Goal: Task Accomplishment & Management: Complete application form

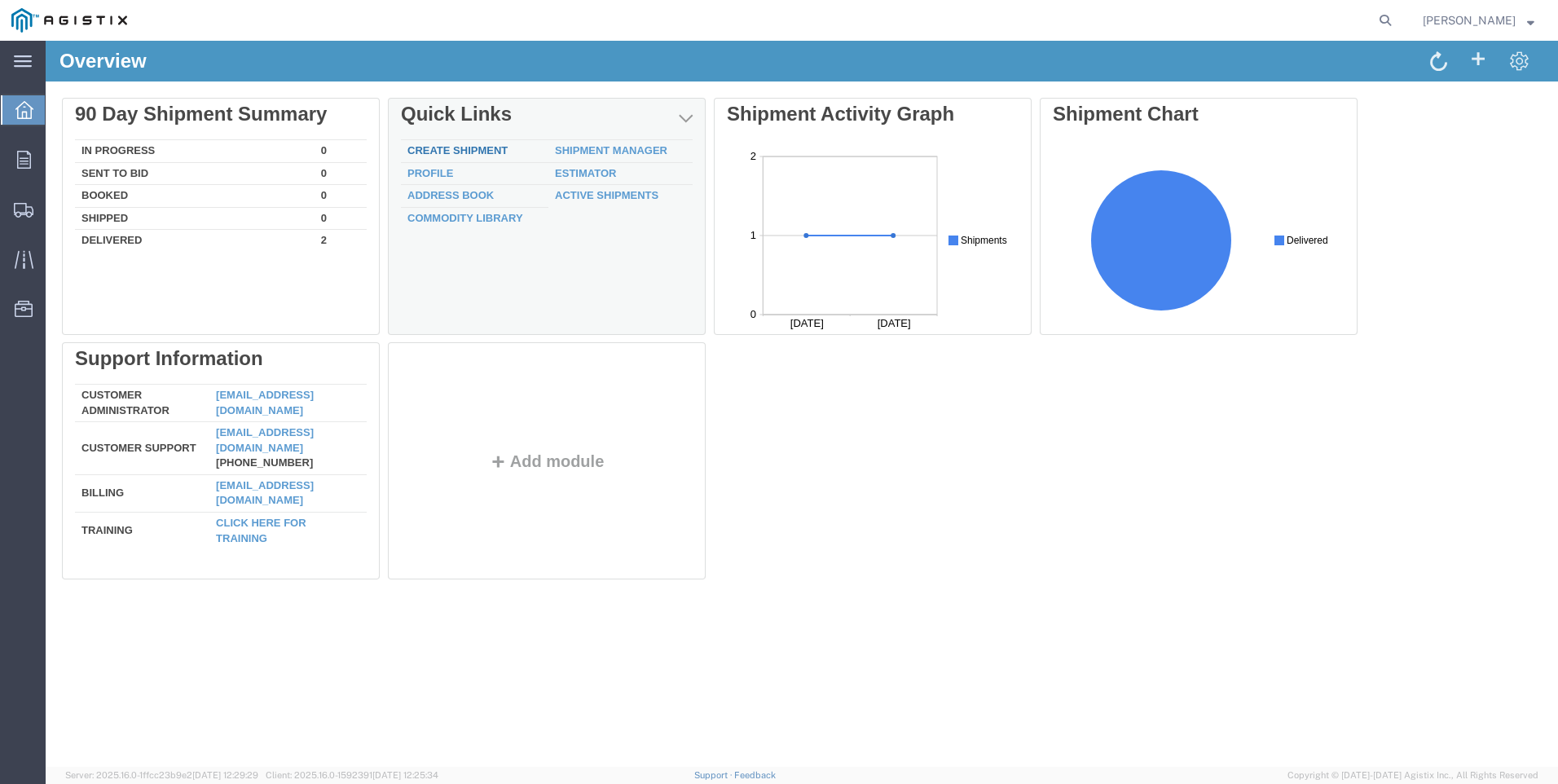
click at [439, 150] on link "Create Shipment" at bounding box center [457, 150] width 100 height 13
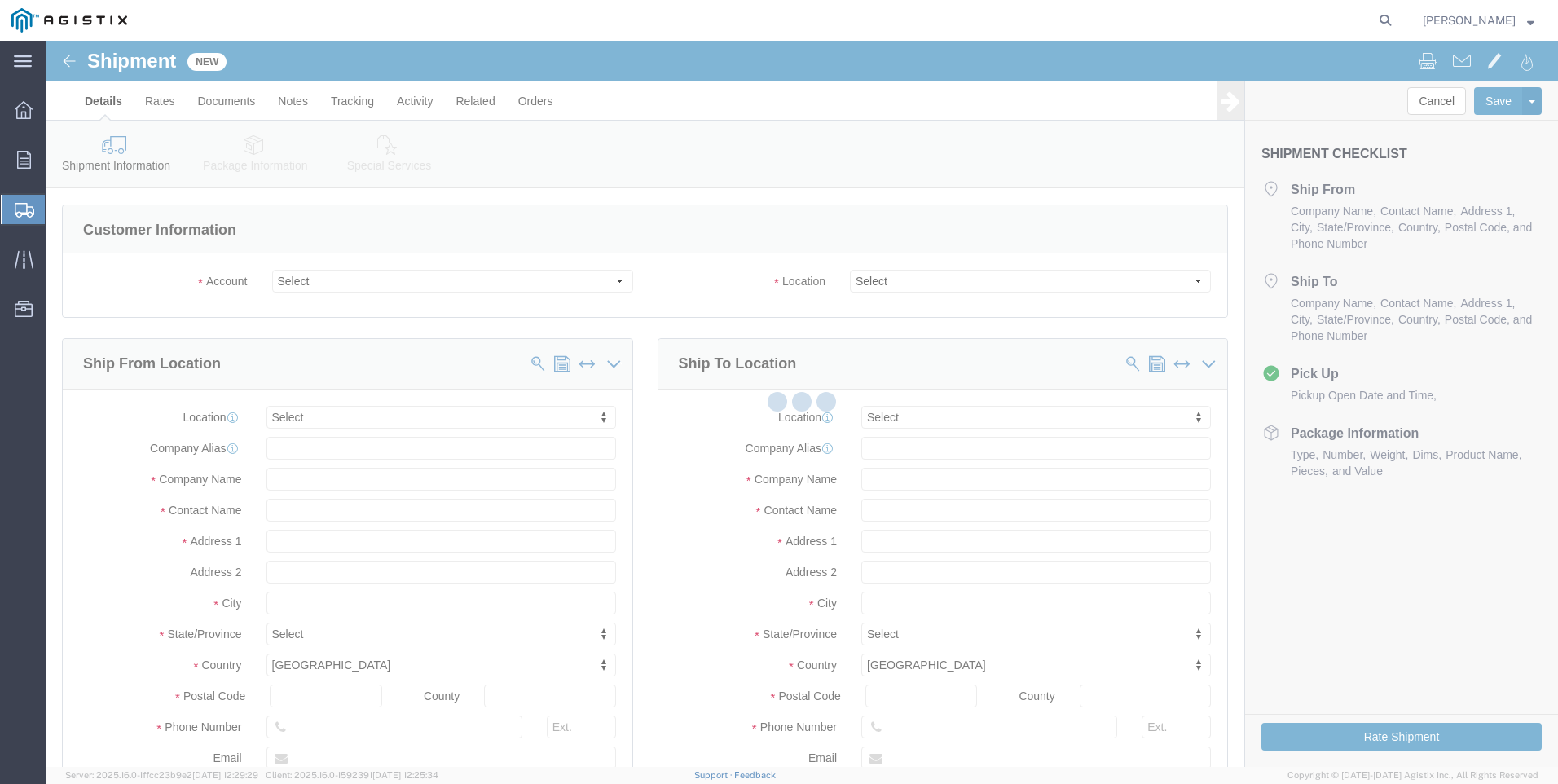
select select
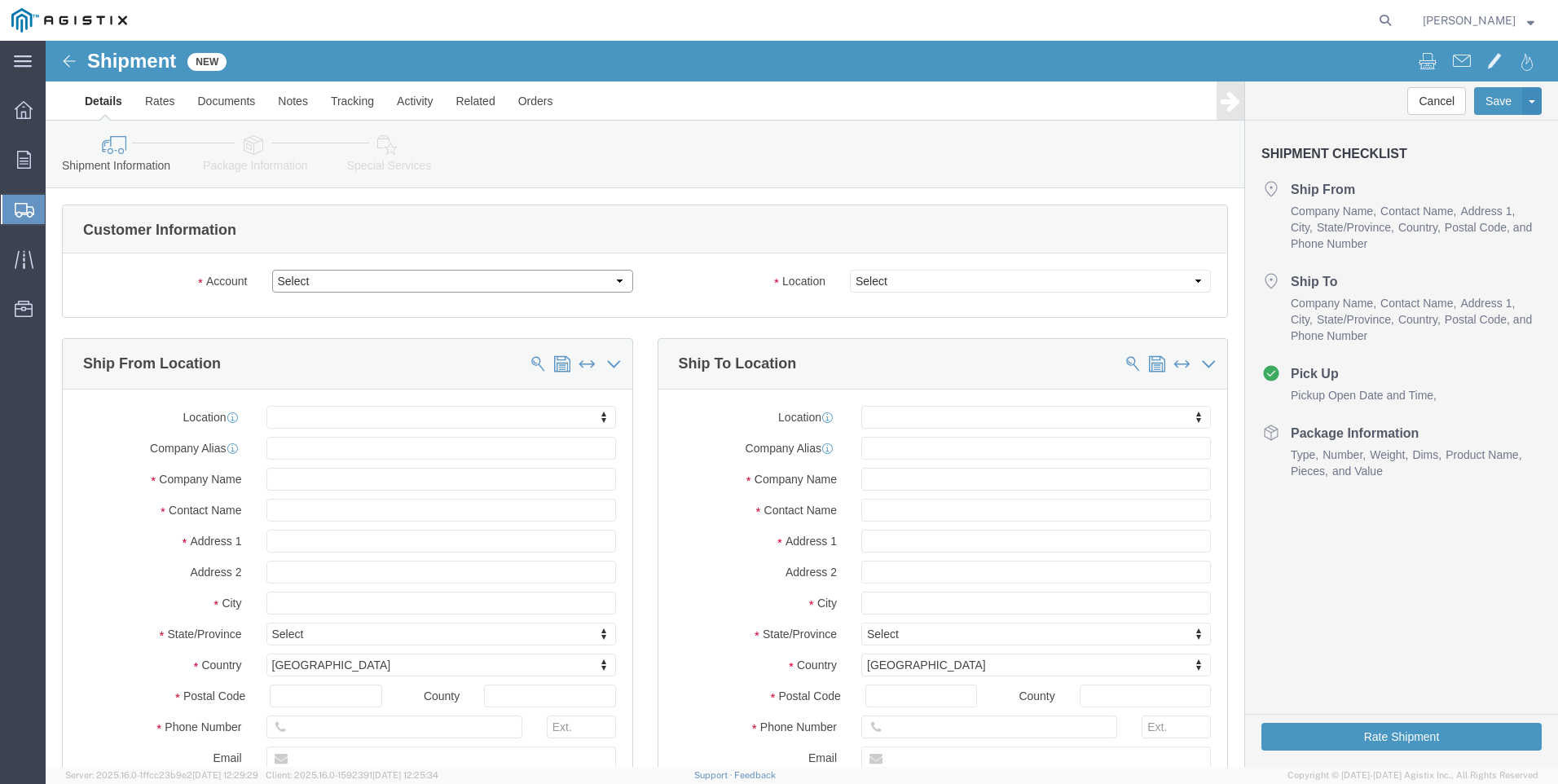
drag, startPoint x: 326, startPoint y: 278, endPoint x: 280, endPoint y: 238, distance: 61.0
click select "Select EZ Line Pipe Support PG&E"
select select "9596"
click select "Select EZ Line Pipe Support PG&E"
select select "PURCHORD"
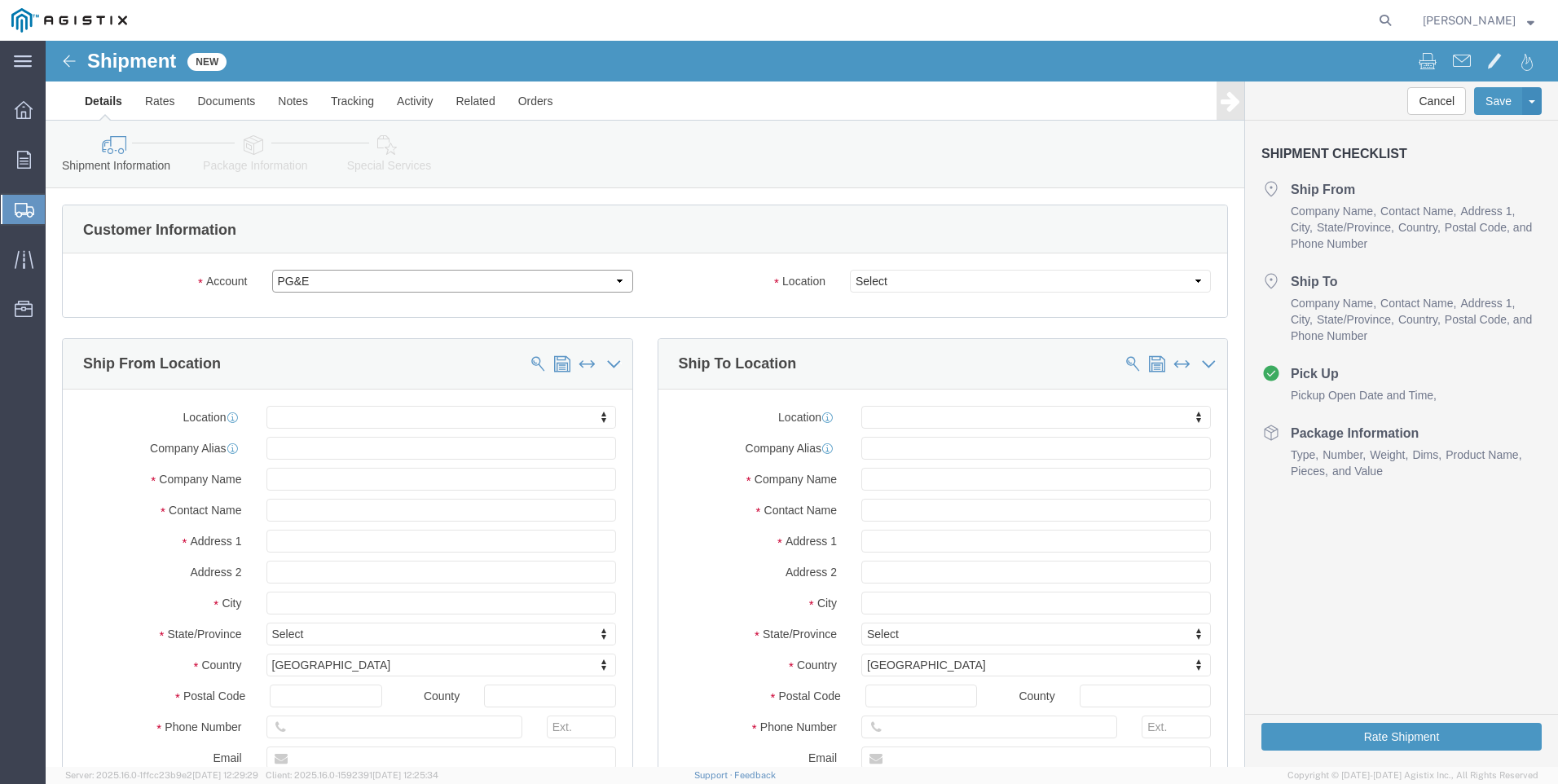
select select
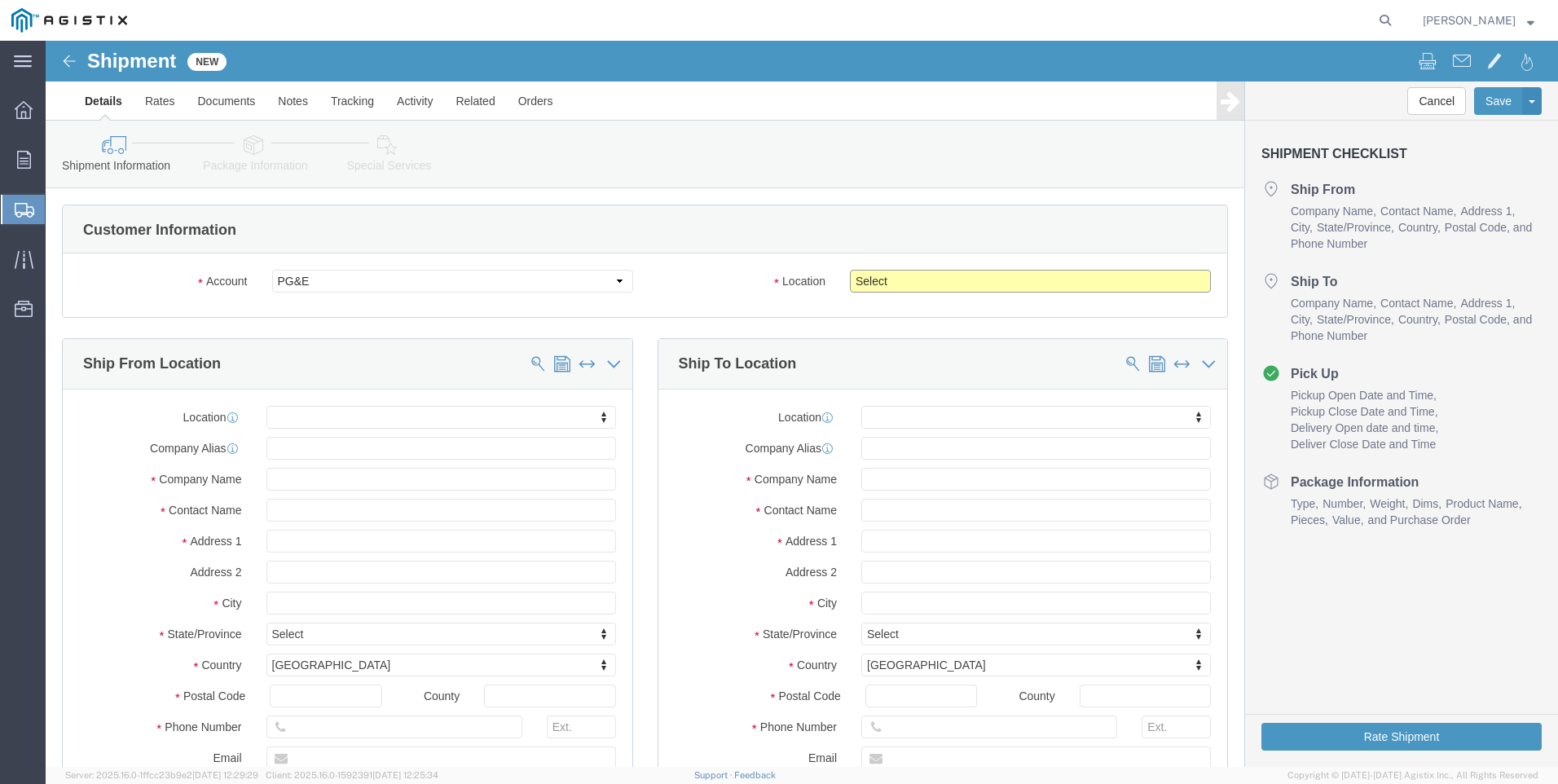
click select "Select All Others Fremont DC Fresno DC Wheatland DC"
select select "23082"
click select "Select All Others Fremont DC Fresno DC Wheatland DC"
click input "text"
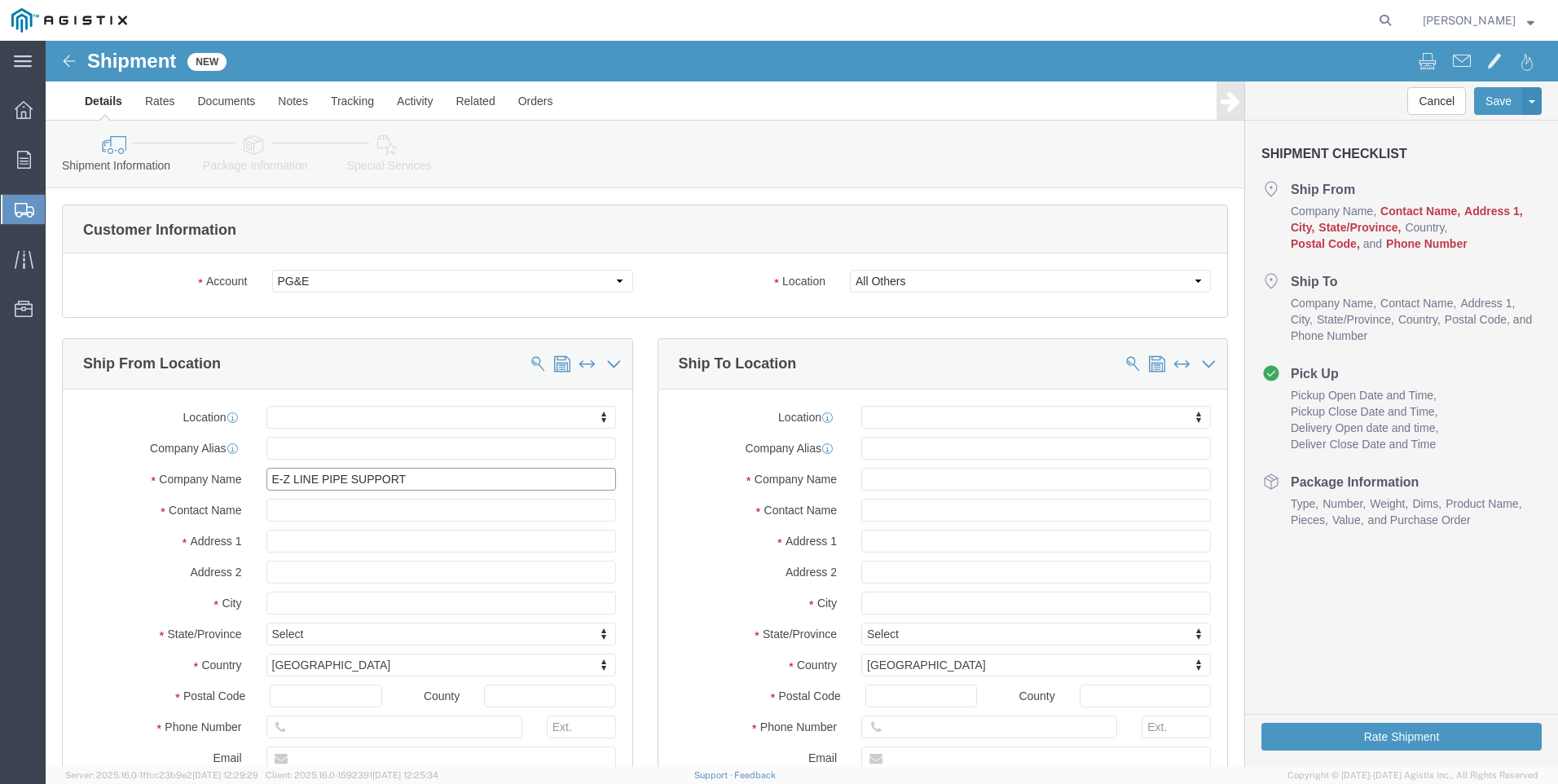
type input "E-Z LINE PIPE SUPPORT"
type input "RACHAEL"
type input "23147 HWY 6"
select select
type input "ALVIN"
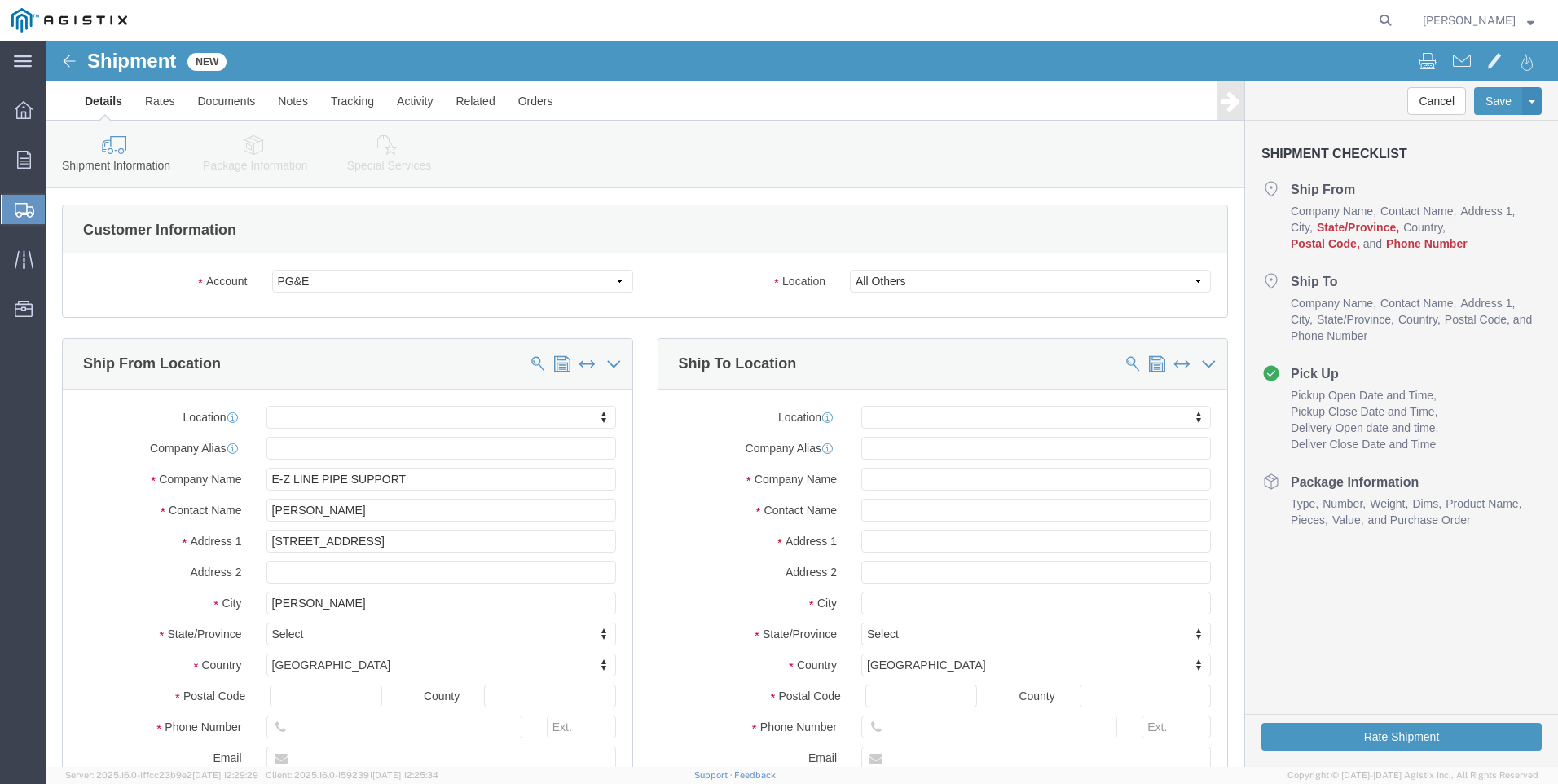
select select
type input "T"
type input "TT"
type input "TX"
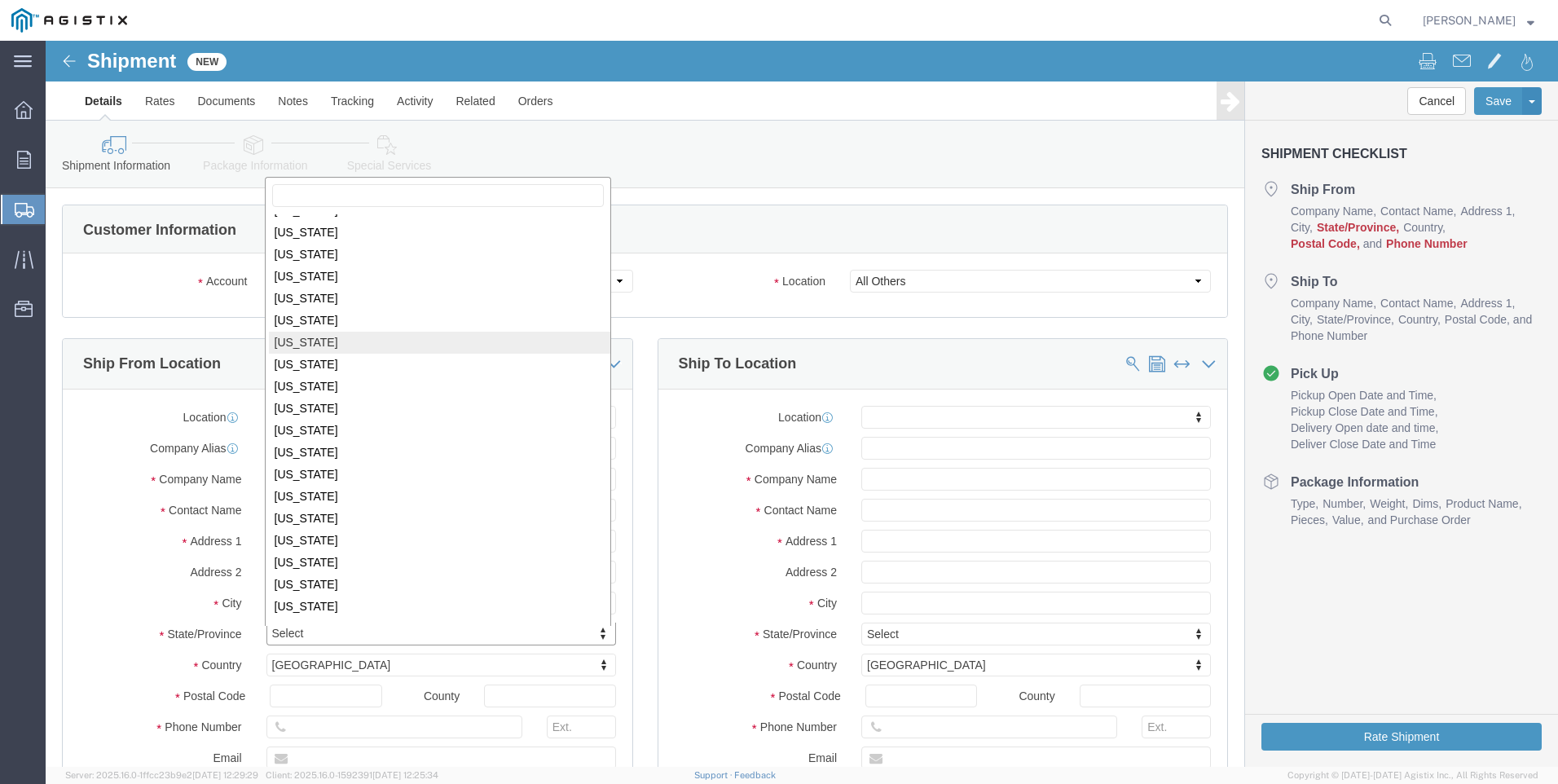
scroll to position [817, 0]
select select
select select "TX"
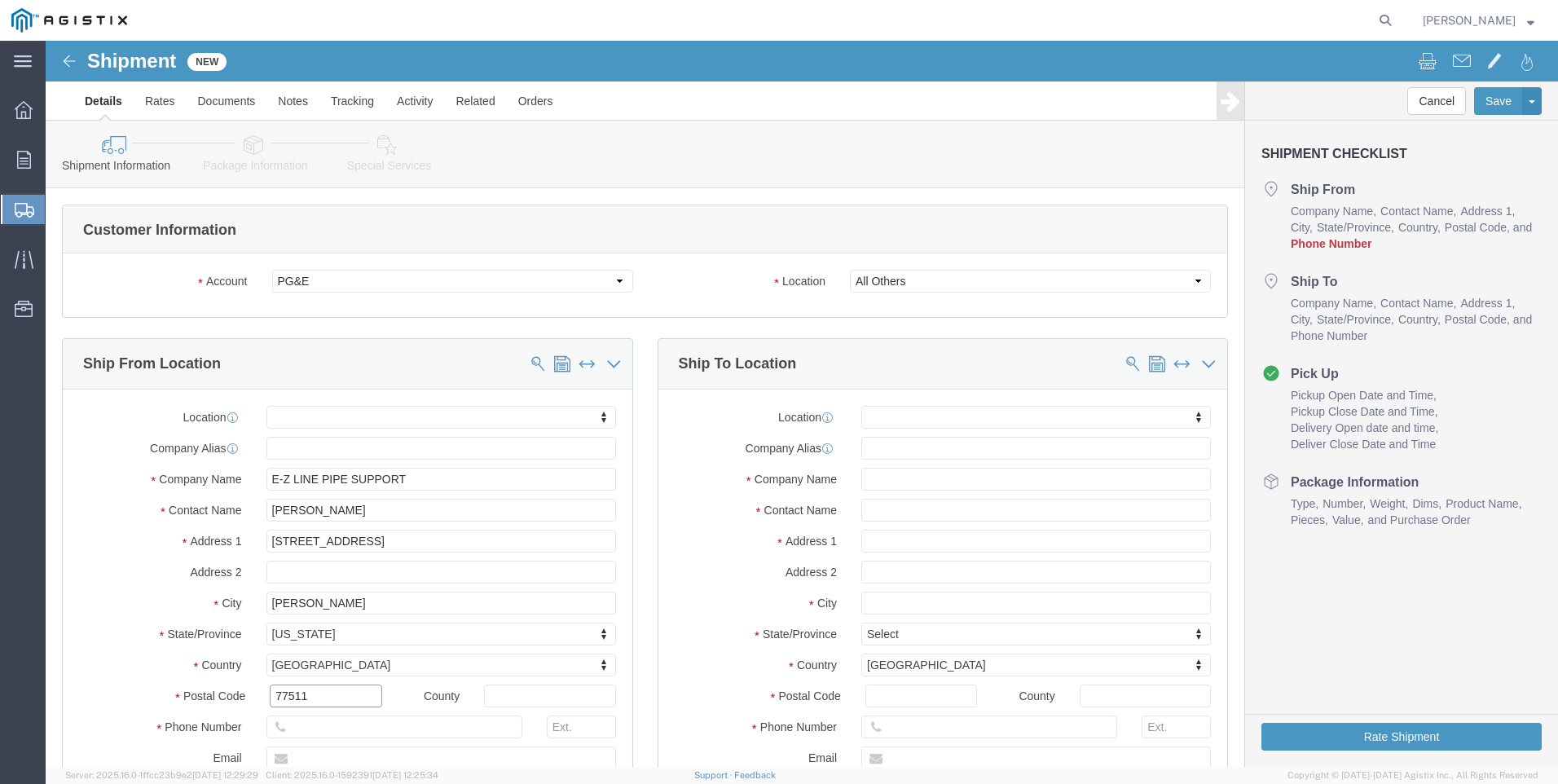
type input "77511"
select select
type input "713-675-6693"
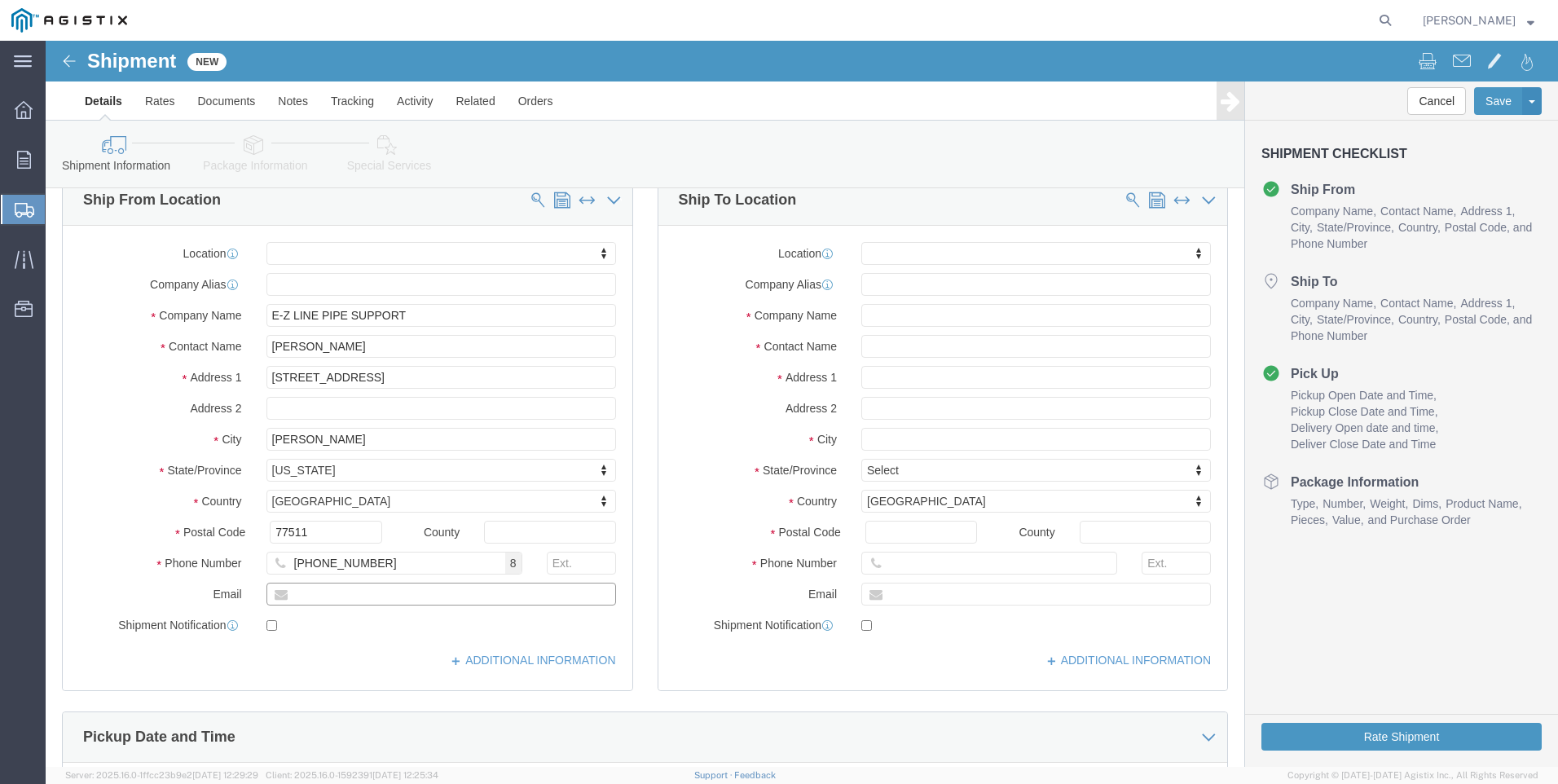
scroll to position [166, 0]
type input "rachael@ezline.com"
checkbox input "true"
click input "text"
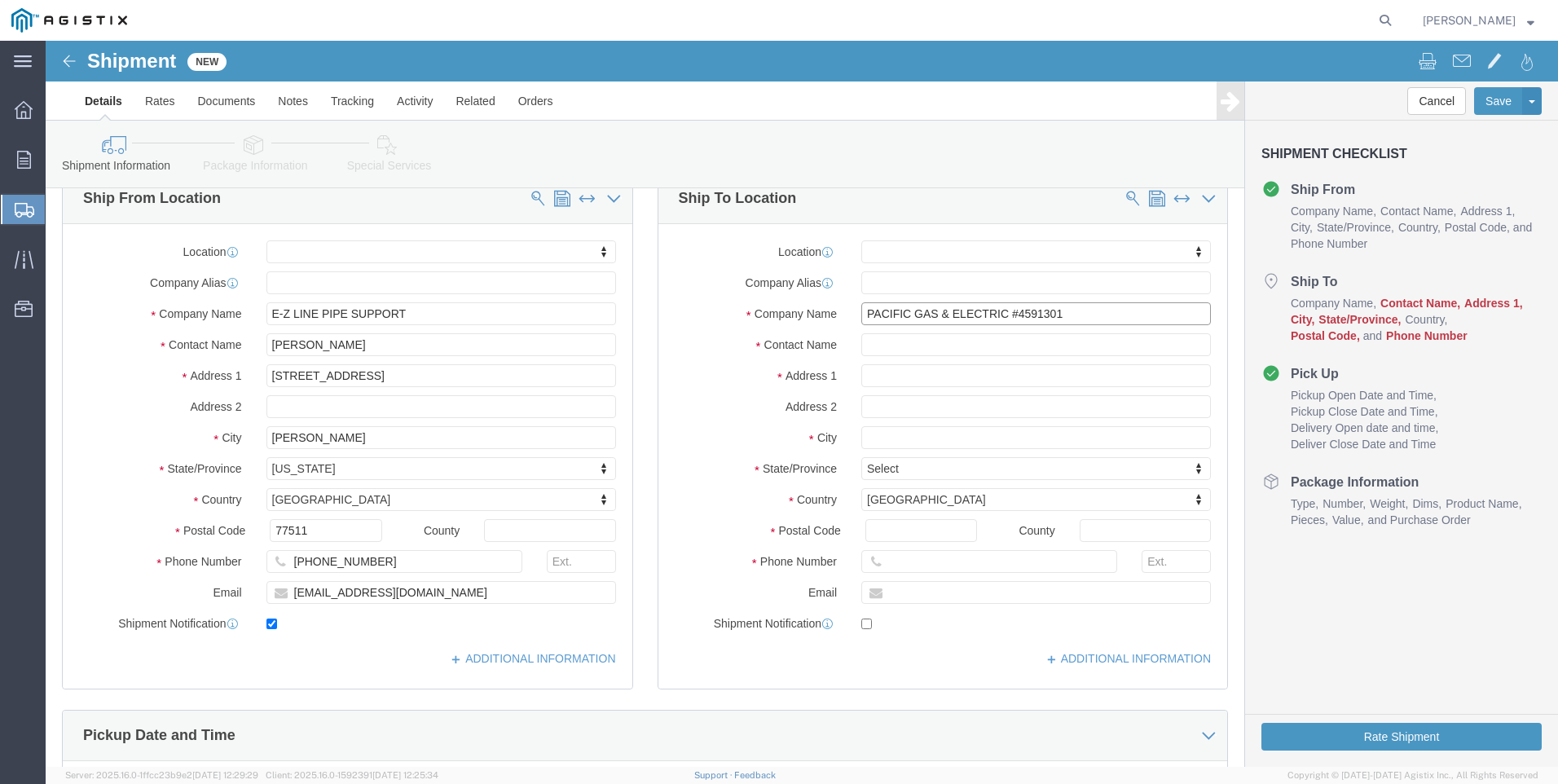
type input "PACIFIC GAS & ELECTRIC #4591301"
type input "TAI NGUYEN"
type input "515 LUTHER ROAD"
select select
type input "RED BLUFF"
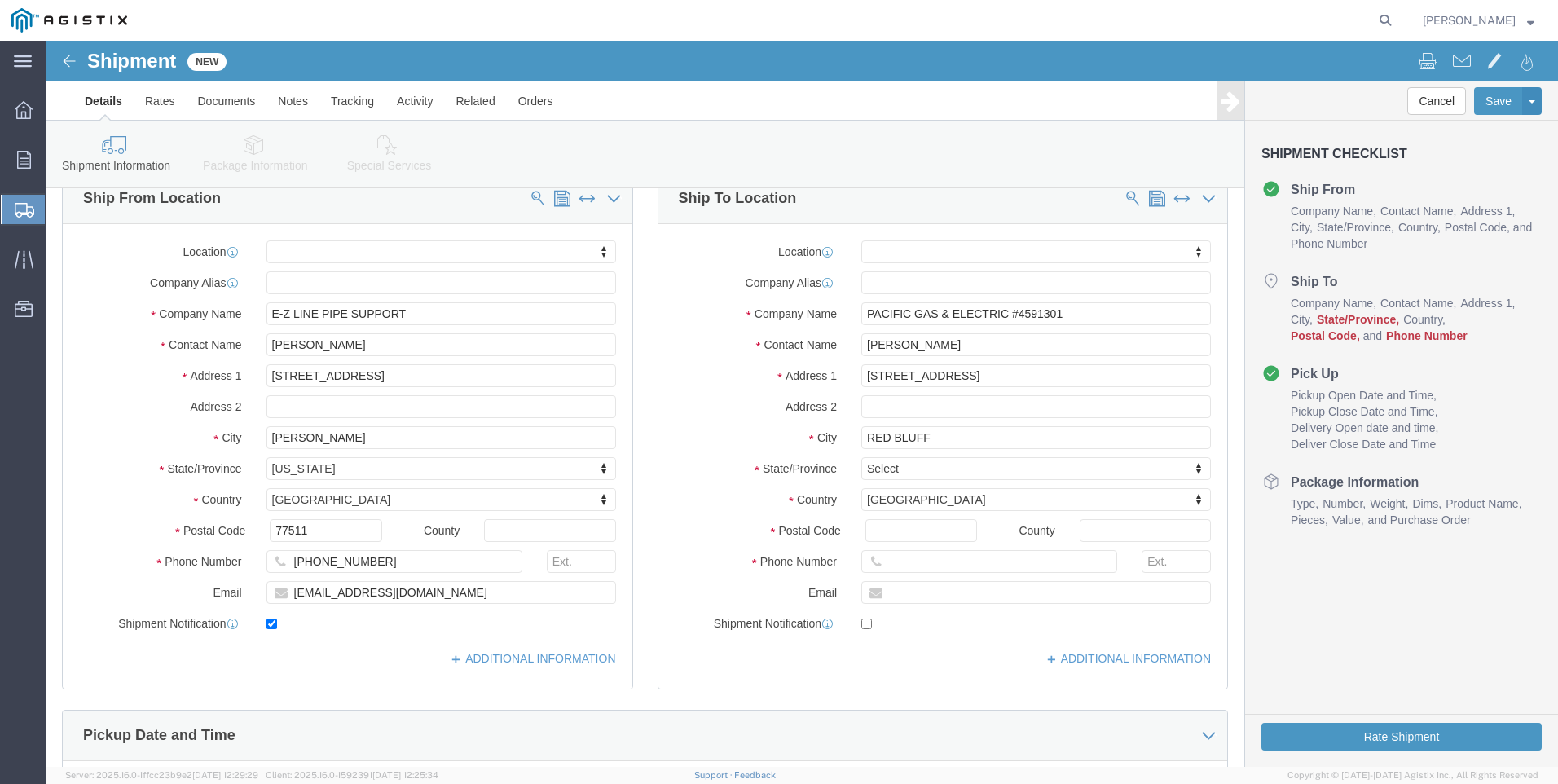
select select
type input "C"
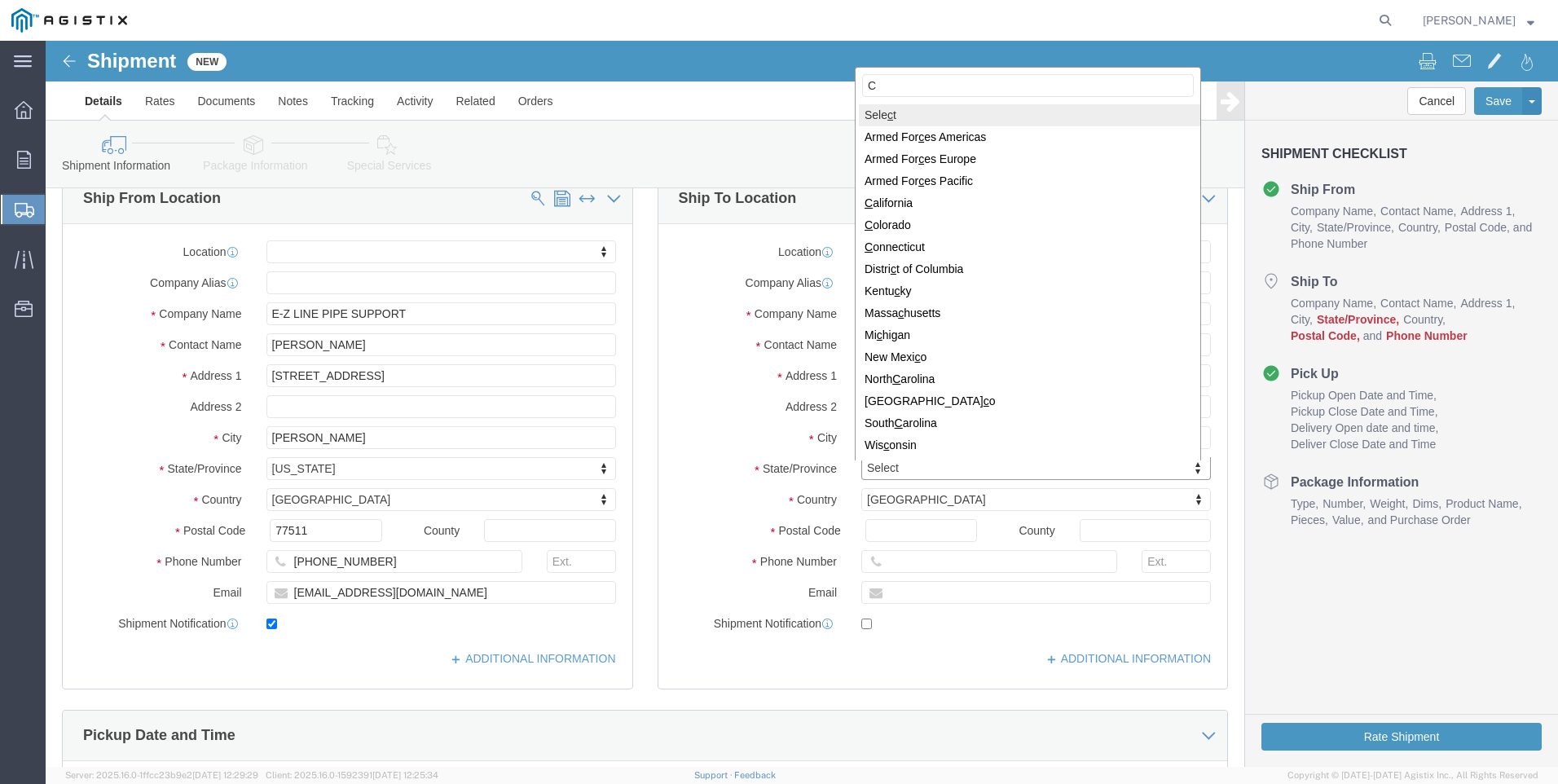
type input "CA"
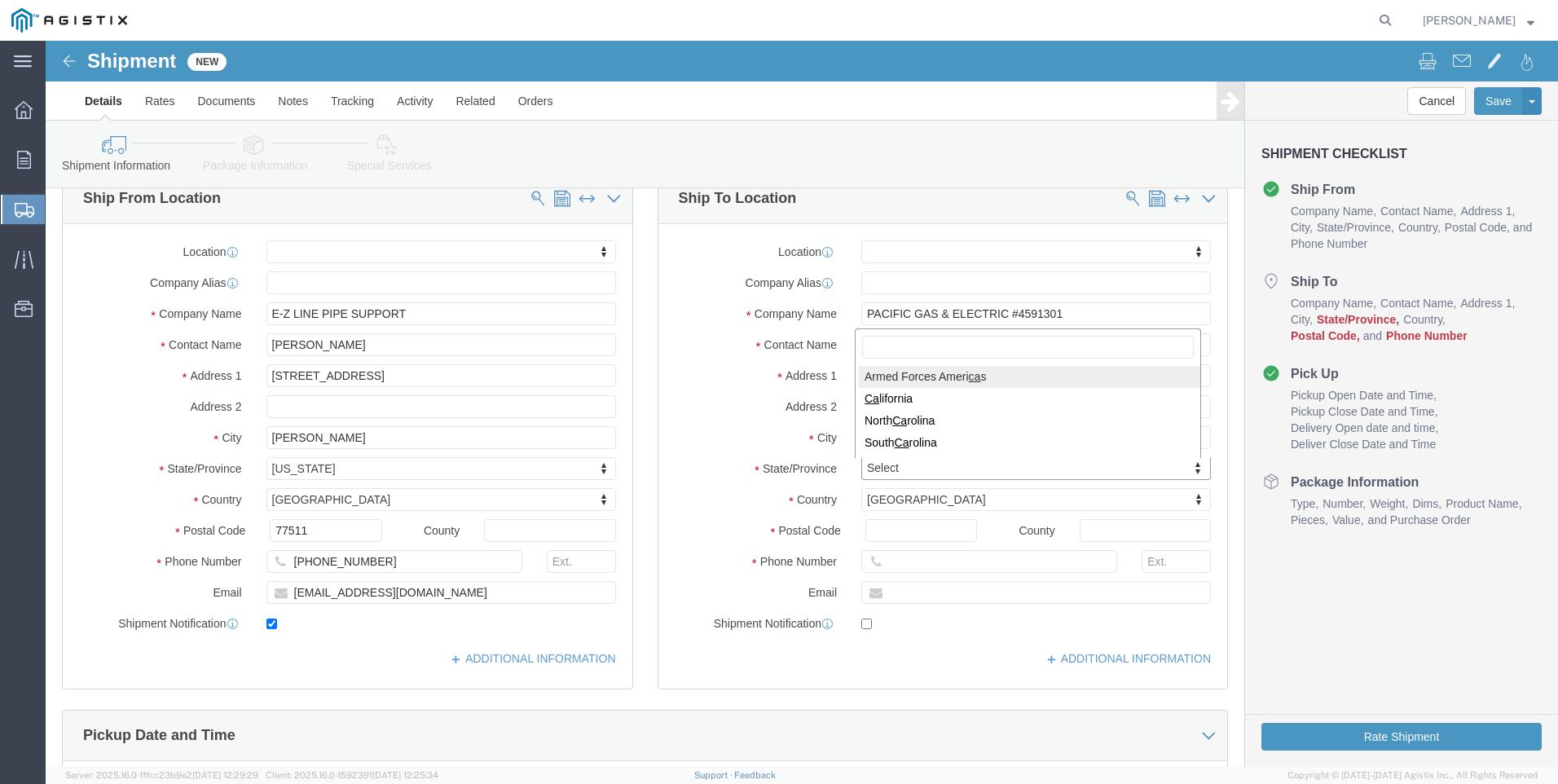
select select
select select "AA"
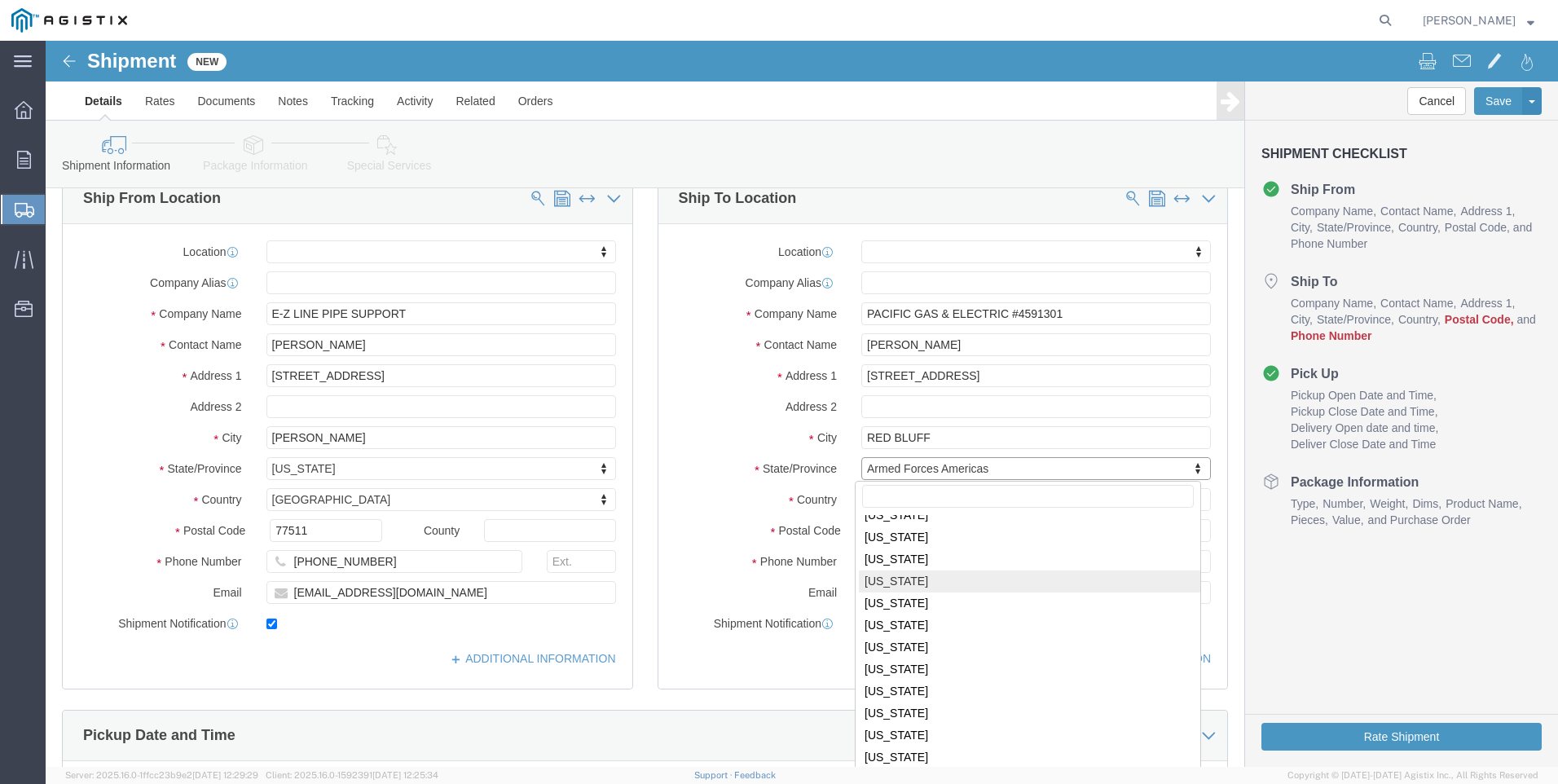
scroll to position [79, 0]
select select
select select "CA"
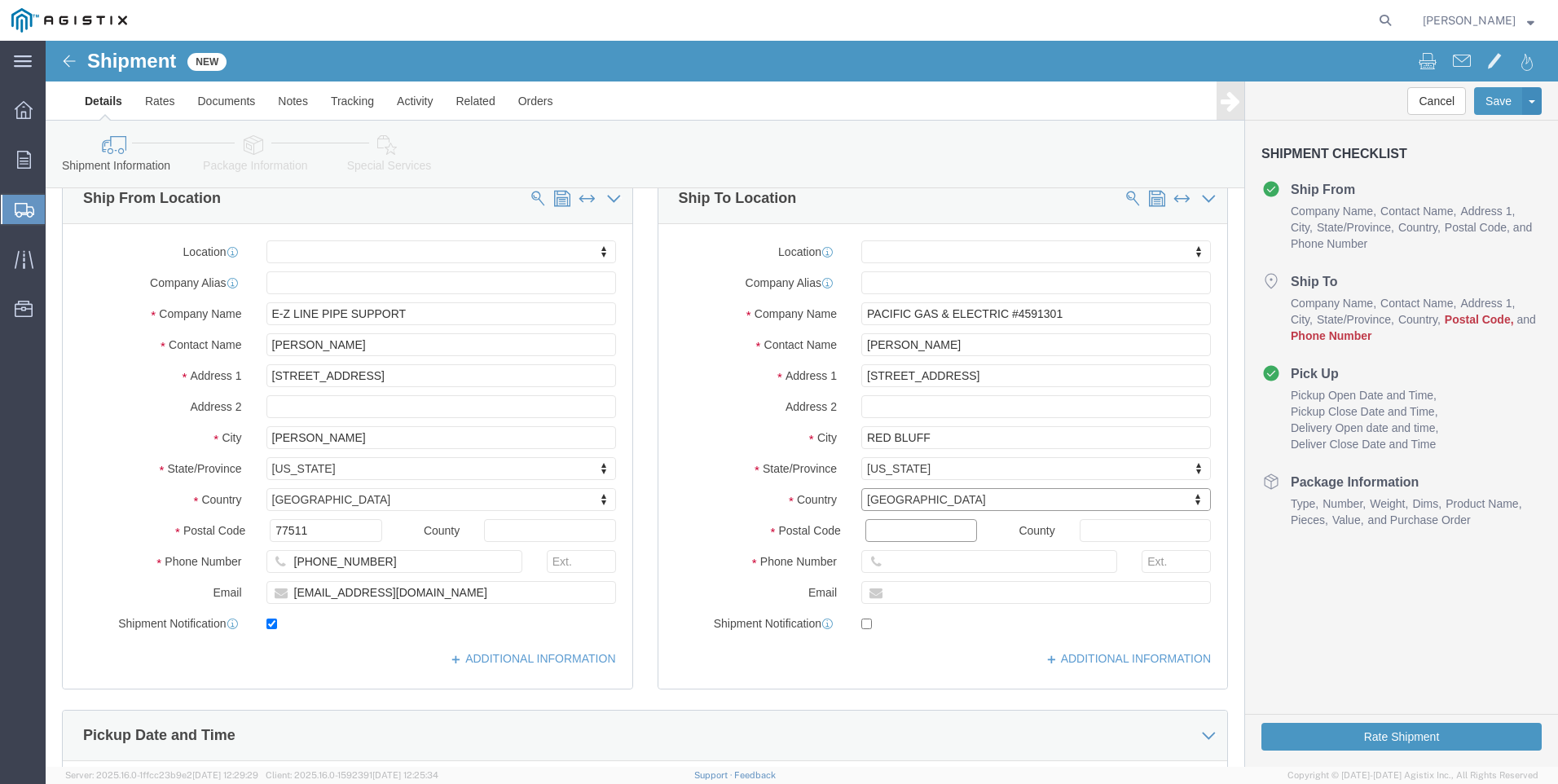
click input "Postal Code"
type input "96080"
select select
type input "925-856-0916"
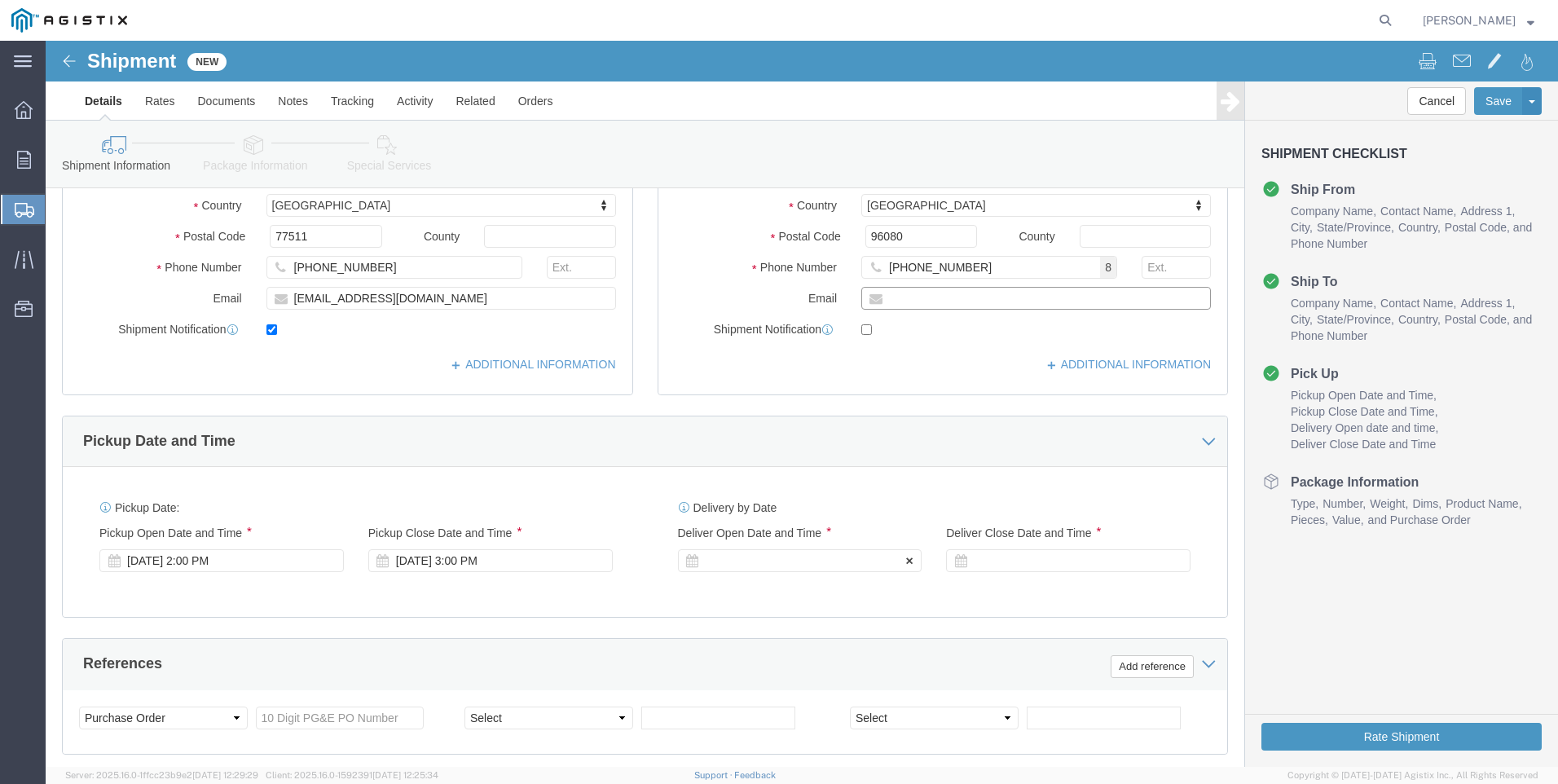
scroll to position [491, 0]
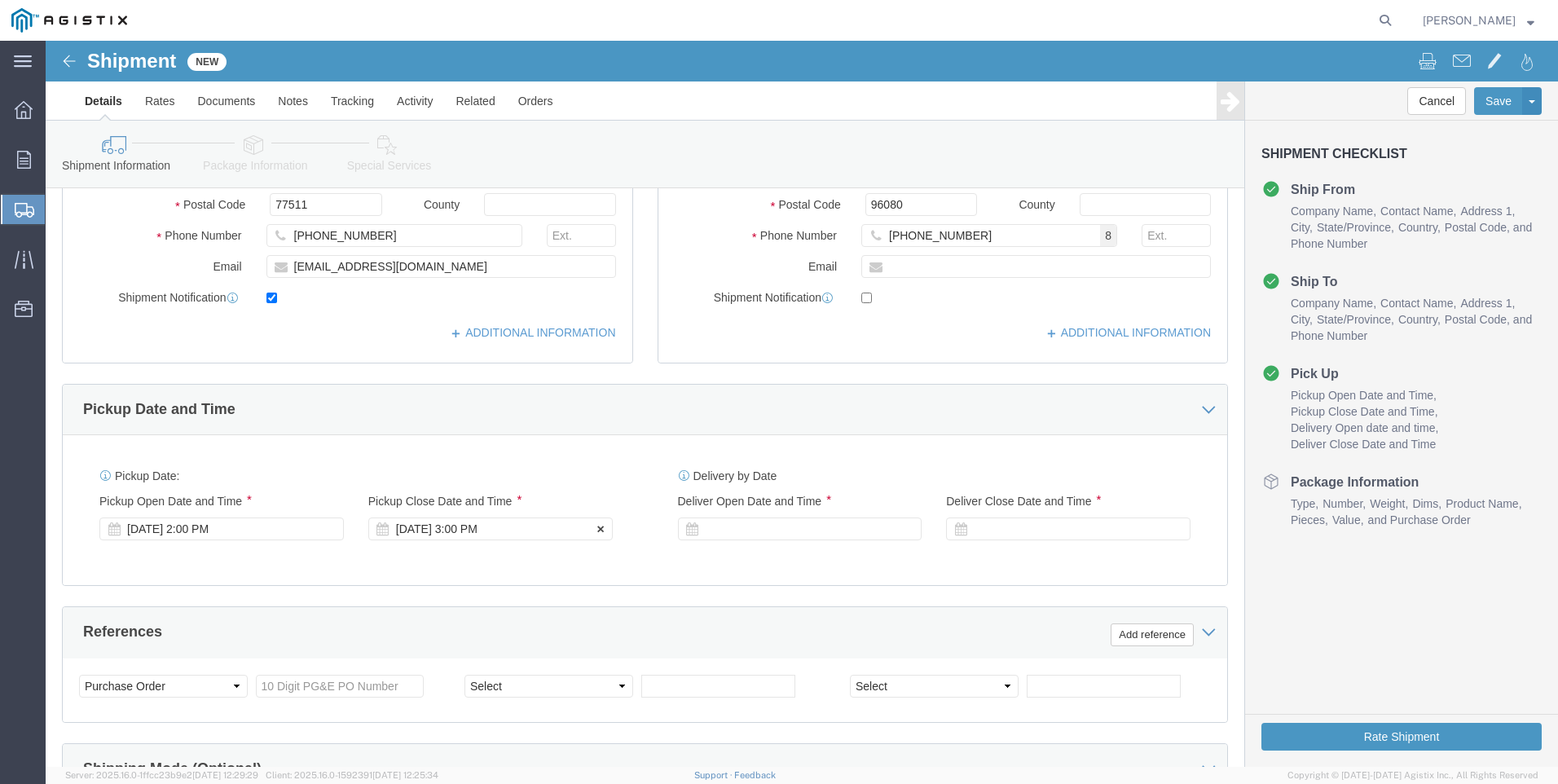
click div "Aug 13 2025 3:00 PM"
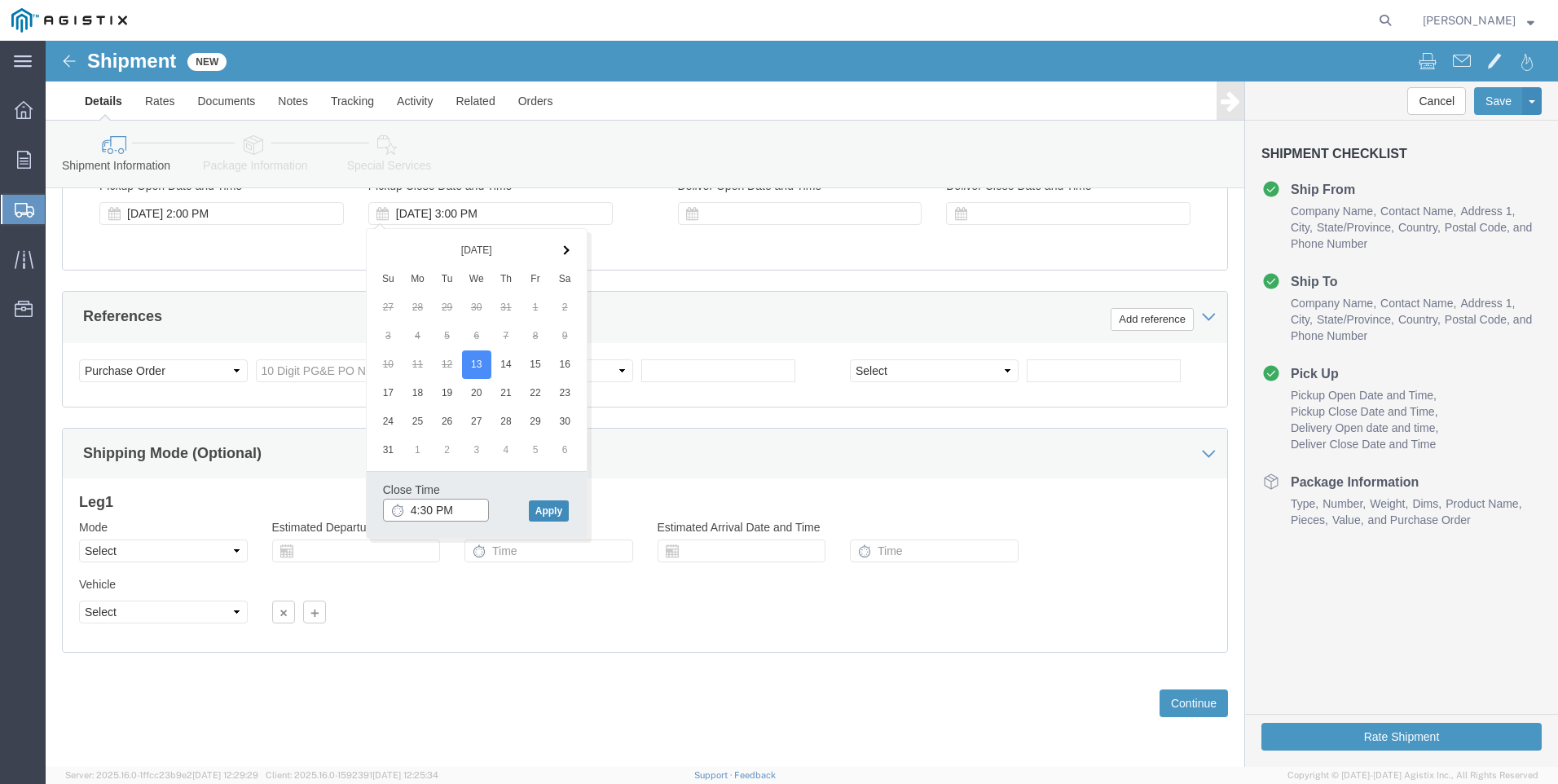
type input "4:30 PM"
click button "Apply"
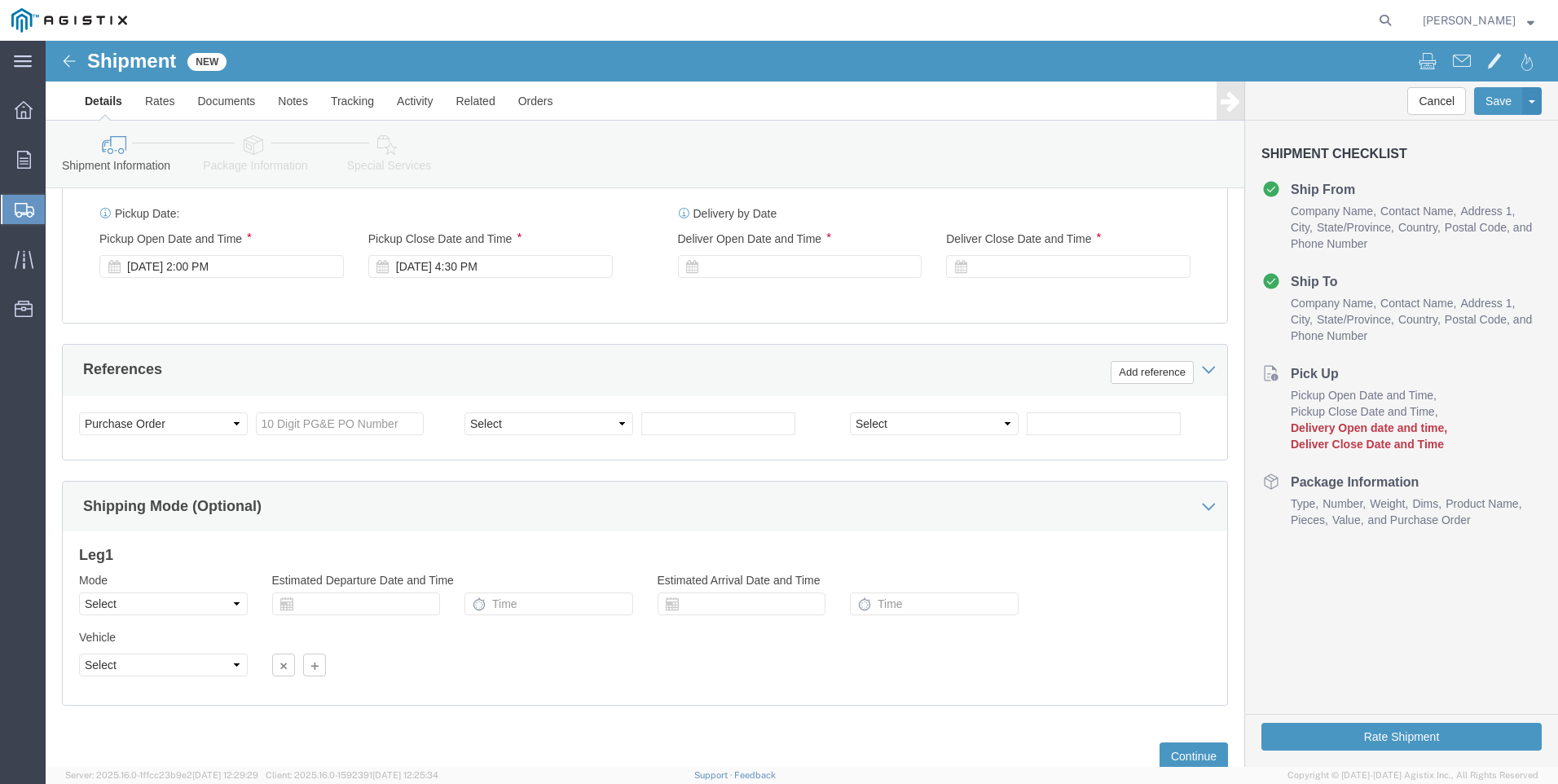
scroll to position [725, 0]
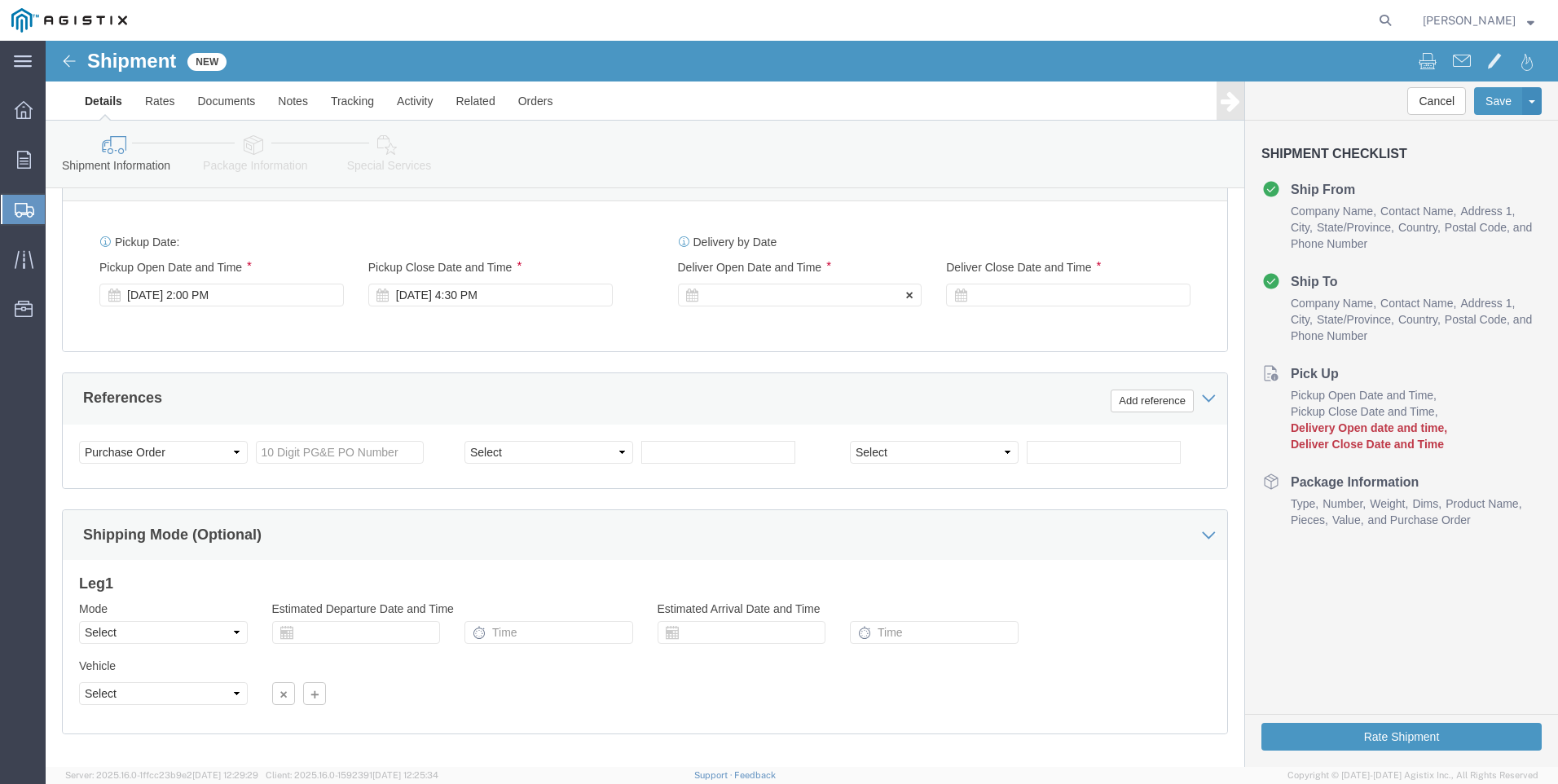
click div
click input "5:30 PM"
click input "8:30 PM"
type input "8:30 AM"
click button "Apply"
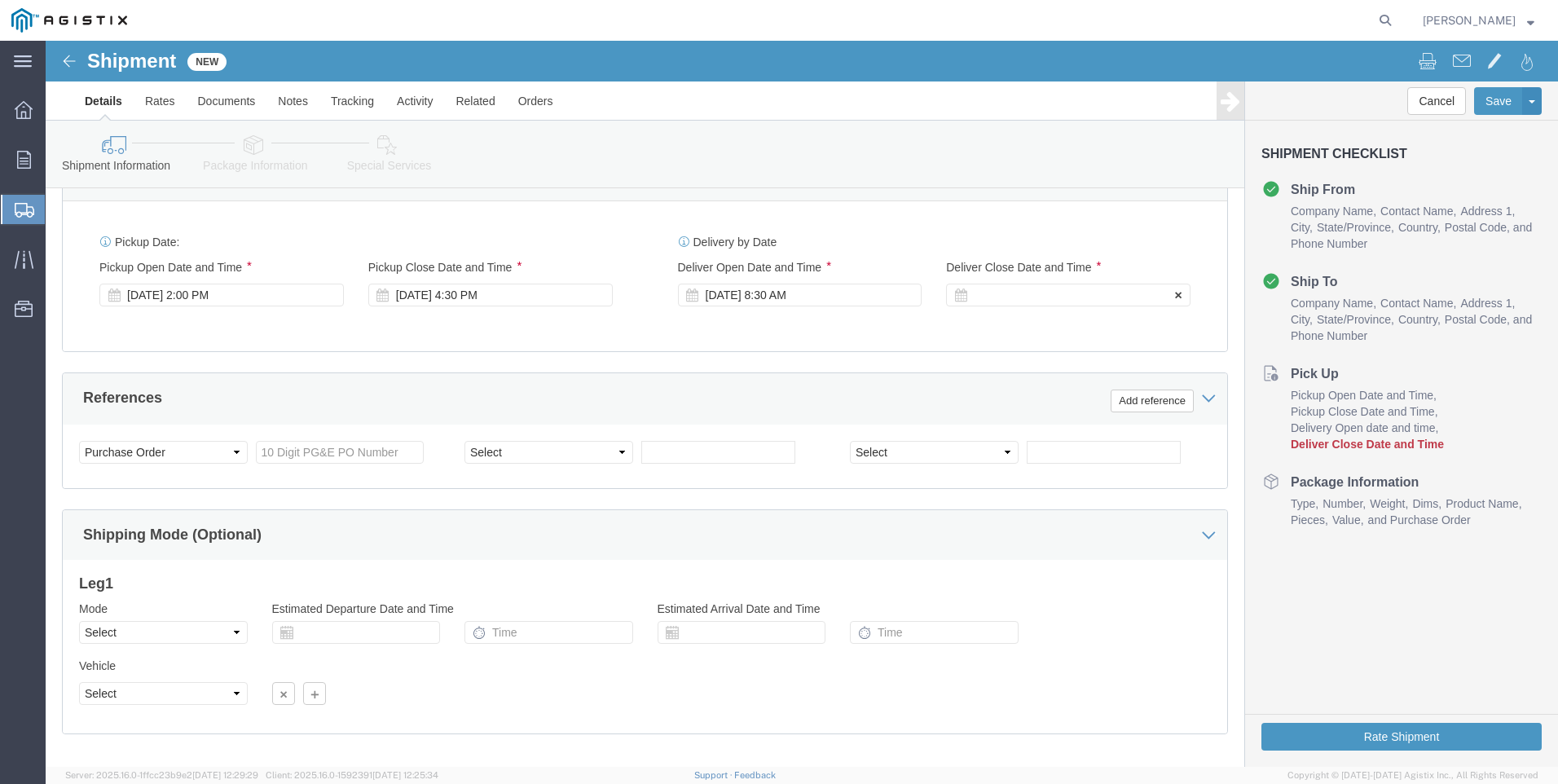
click div
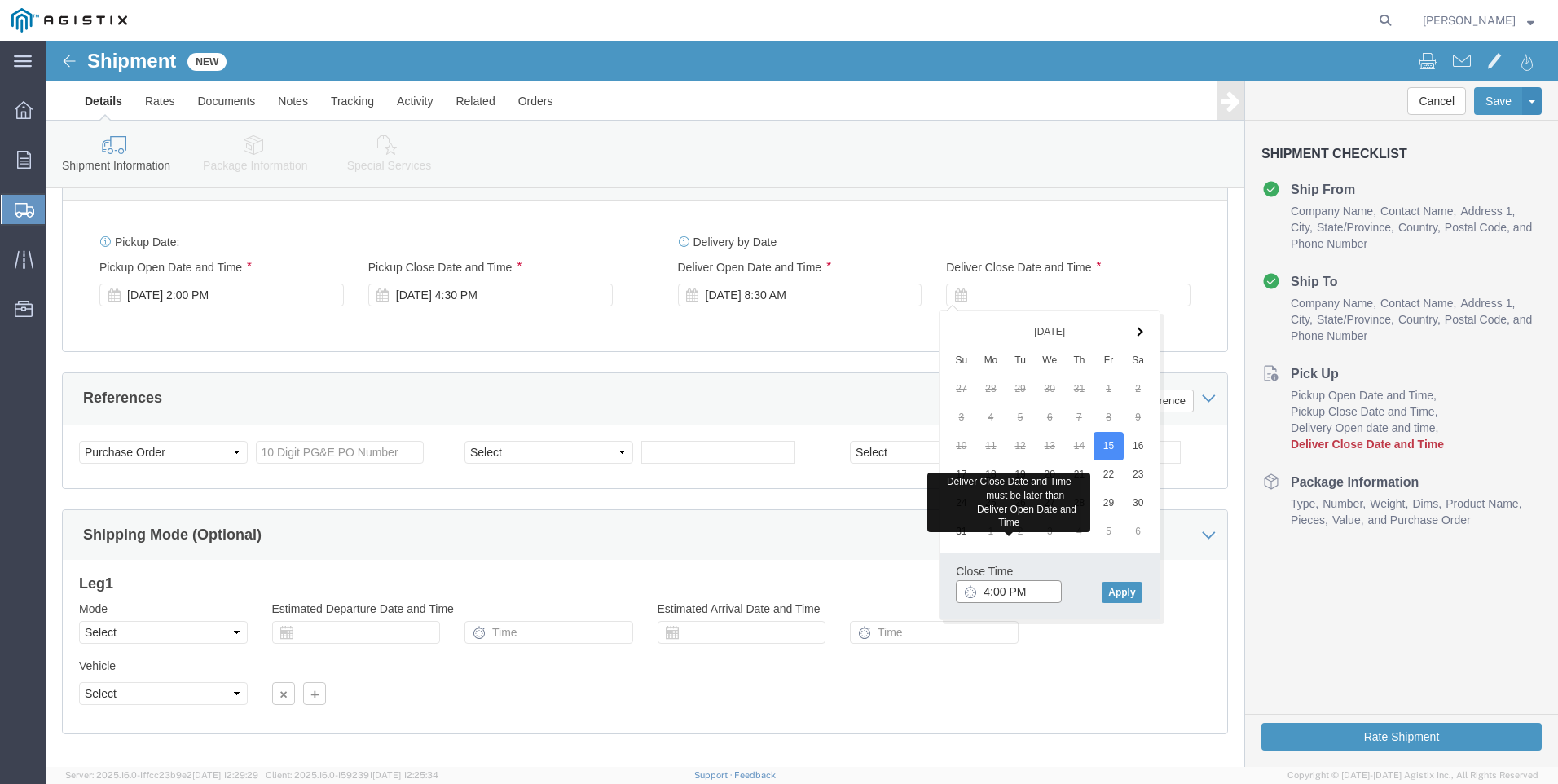
type input "4:00 PM"
click button "Apply"
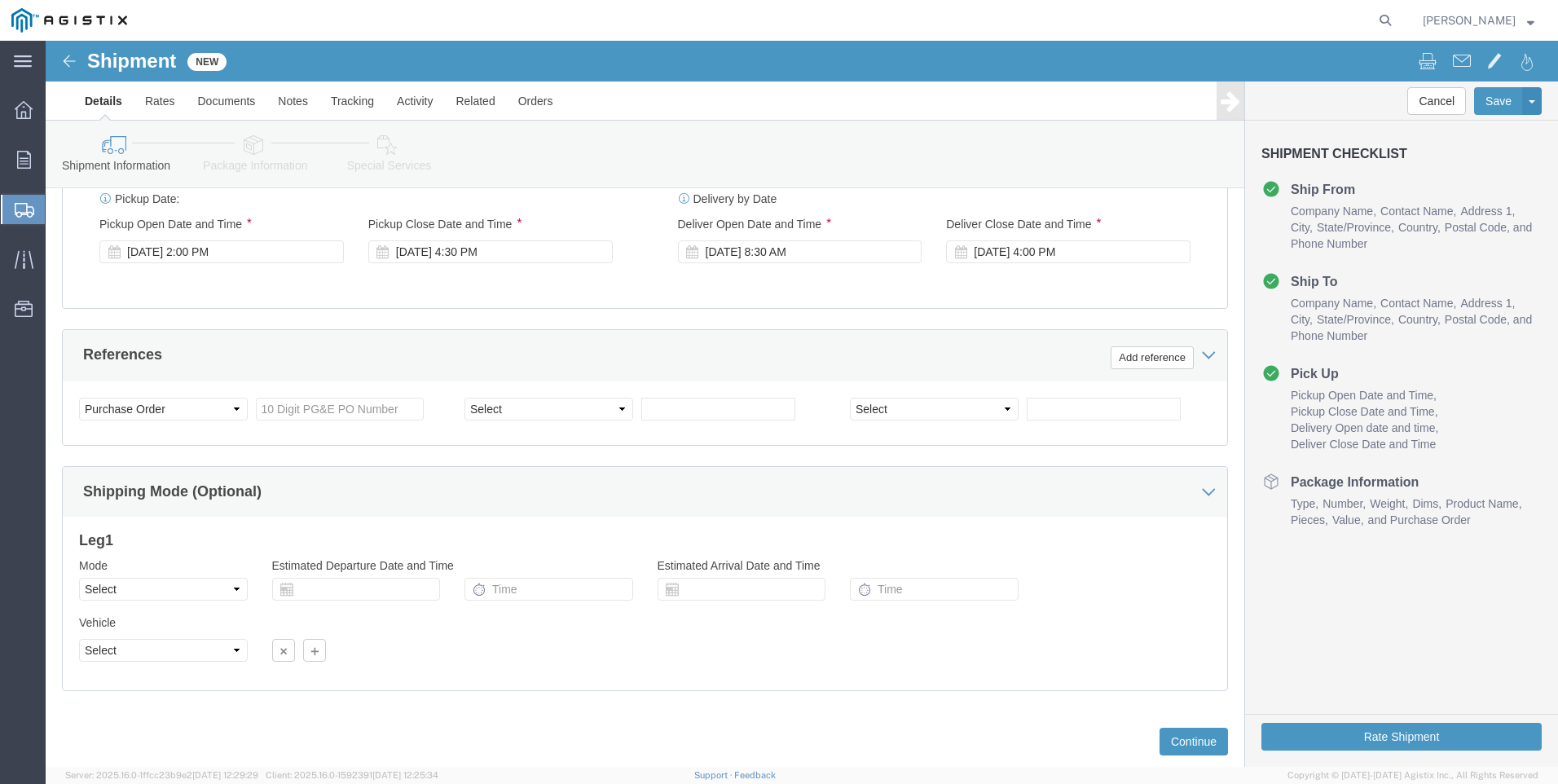
scroll to position [807, 0]
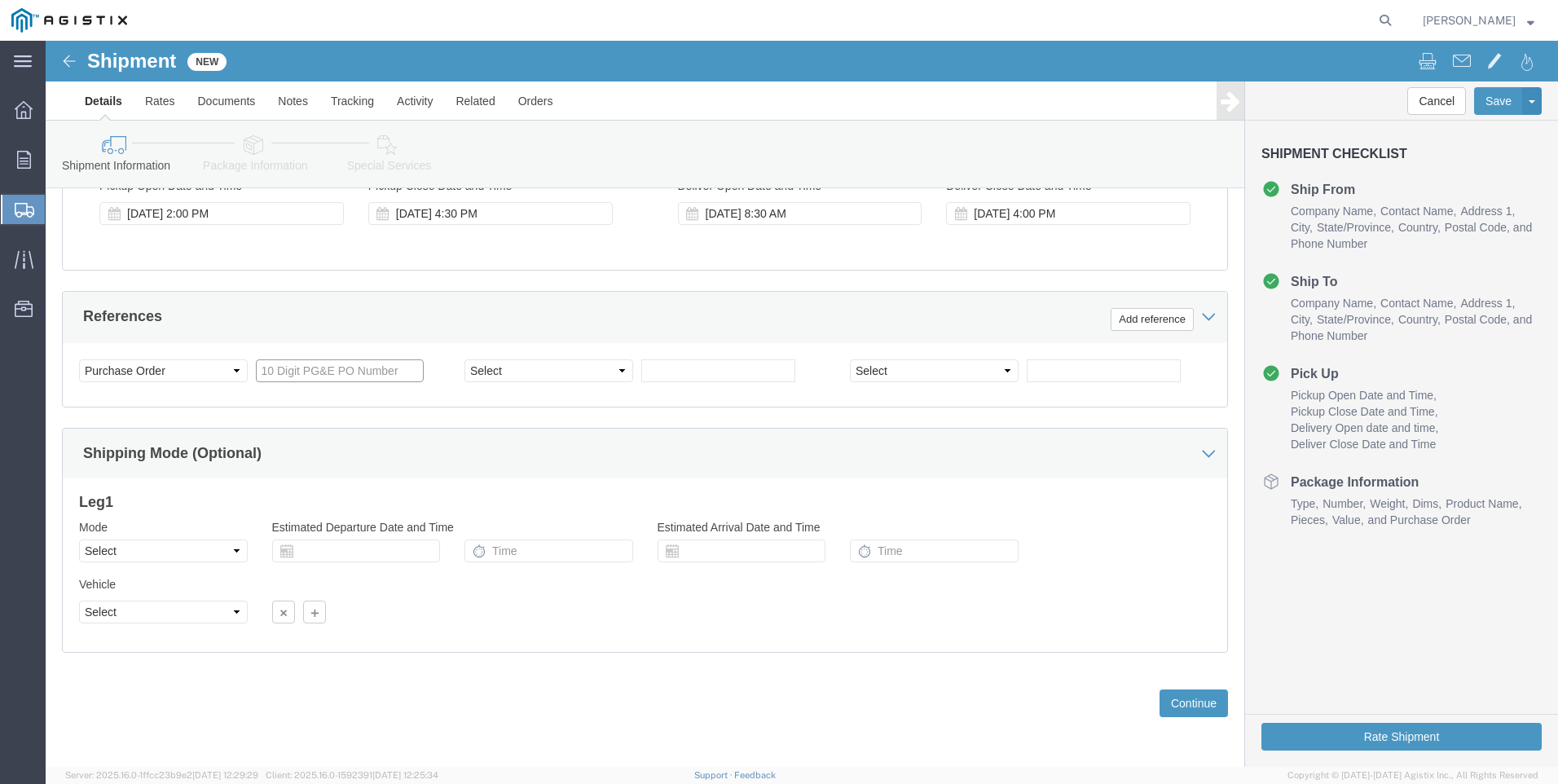
click input "text"
type input "2701219910"
click select "Select Account Type Activity ID Airline Appointment Number ASN Batch Request # …"
select select "ORDERNUM"
click select "Select Account Type Activity ID Airline Appointment Number ASN Batch Request # …"
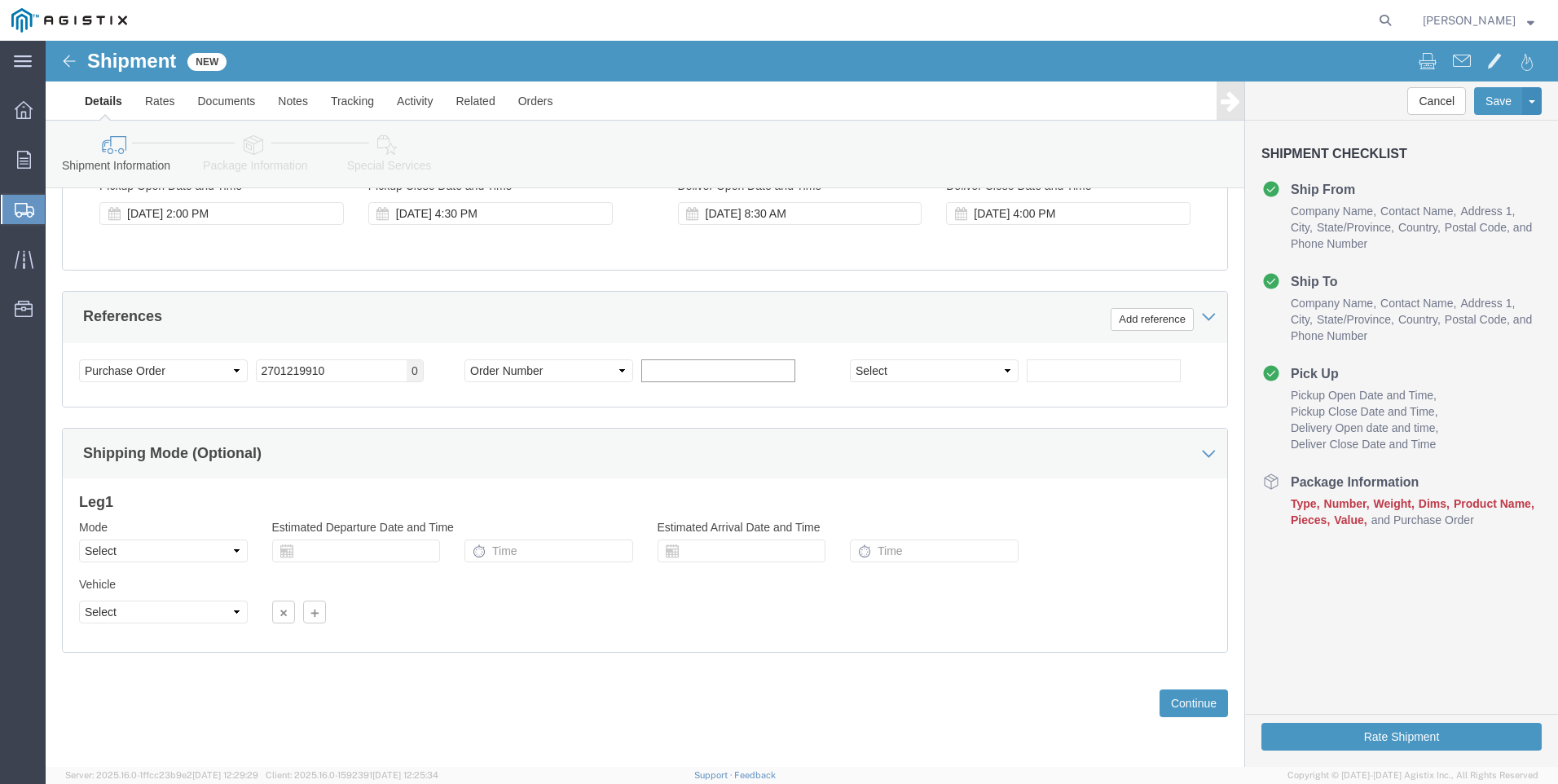
click input "text"
type input "258696"
click button "Continue"
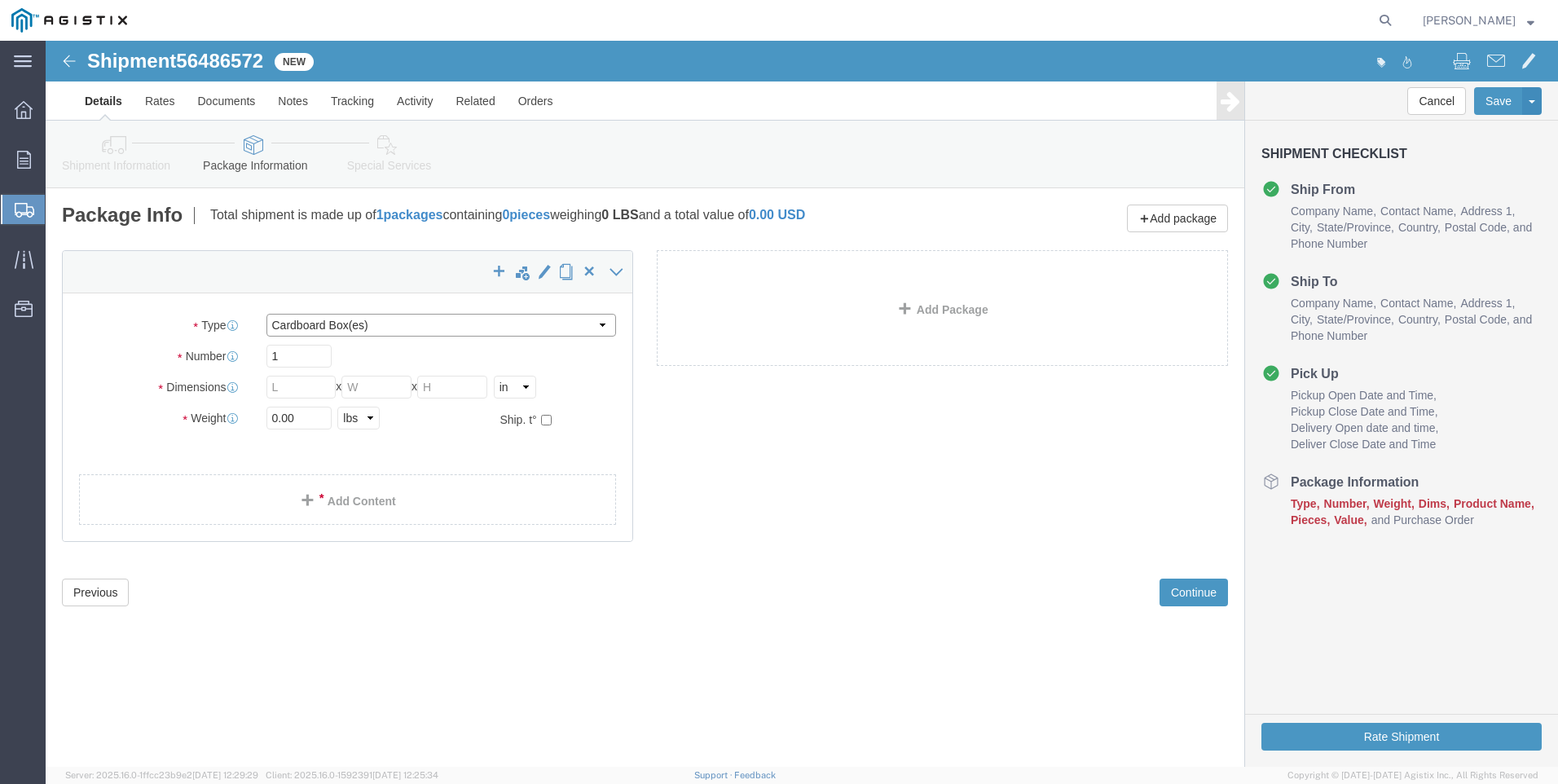
click select "Select Bulk Bundle(s) Cardboard Box(es) Carton(s) Crate(s) Drum(s) (Fiberboard)…"
select select "PSNS"
click select "Select Bulk Bundle(s) Cardboard Box(es) Carton(s) Crate(s) Drum(s) (Fiberboard)…"
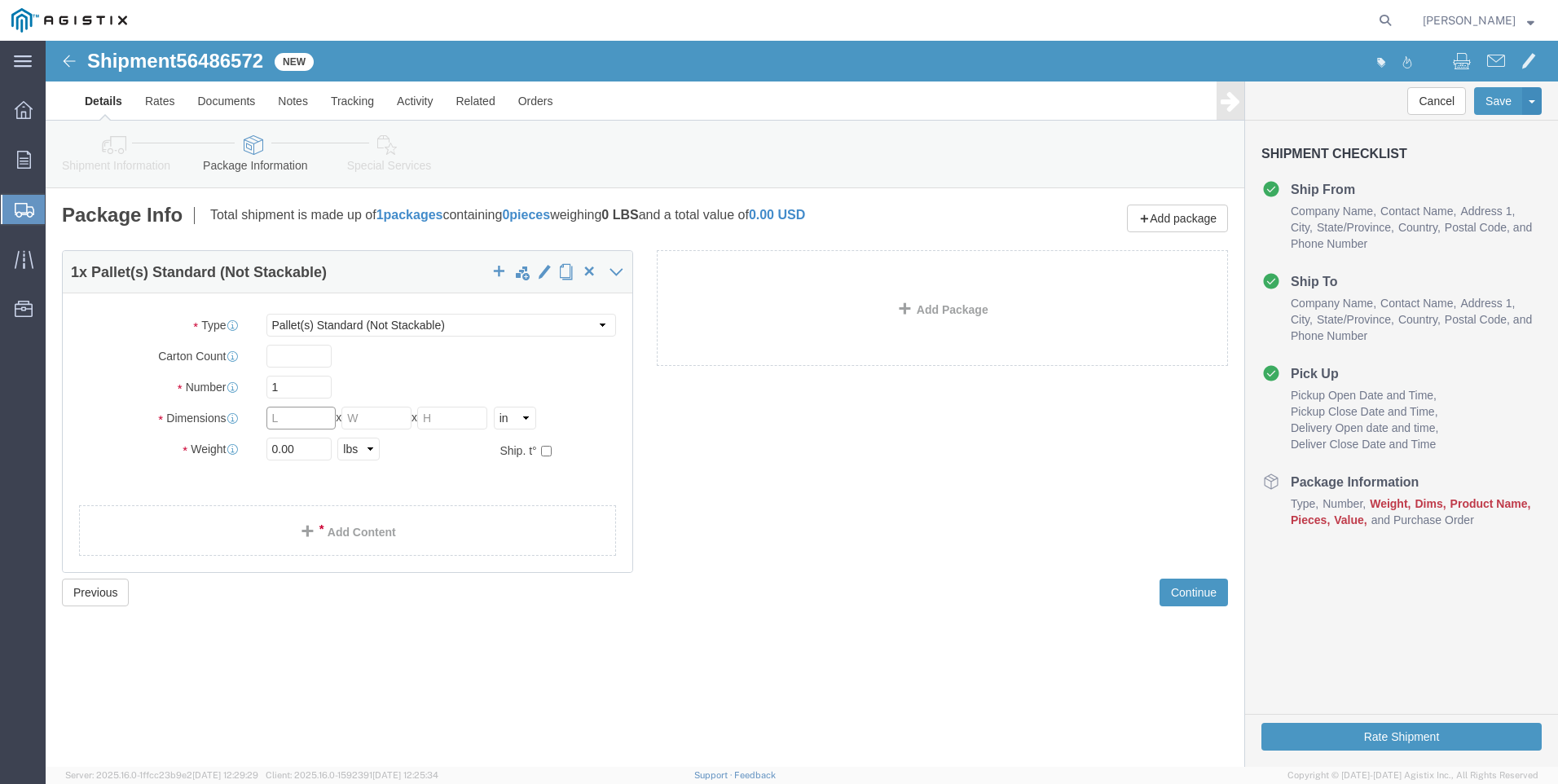
drag, startPoint x: 249, startPoint y: 372, endPoint x: 185, endPoint y: 362, distance: 64.8
click div "Package Type Select Bulk Bundle(s) Cardboard Box(es) Carton(s) Crate(s) Drum(s)…"
type input "27"
type input "40"
type input "12"
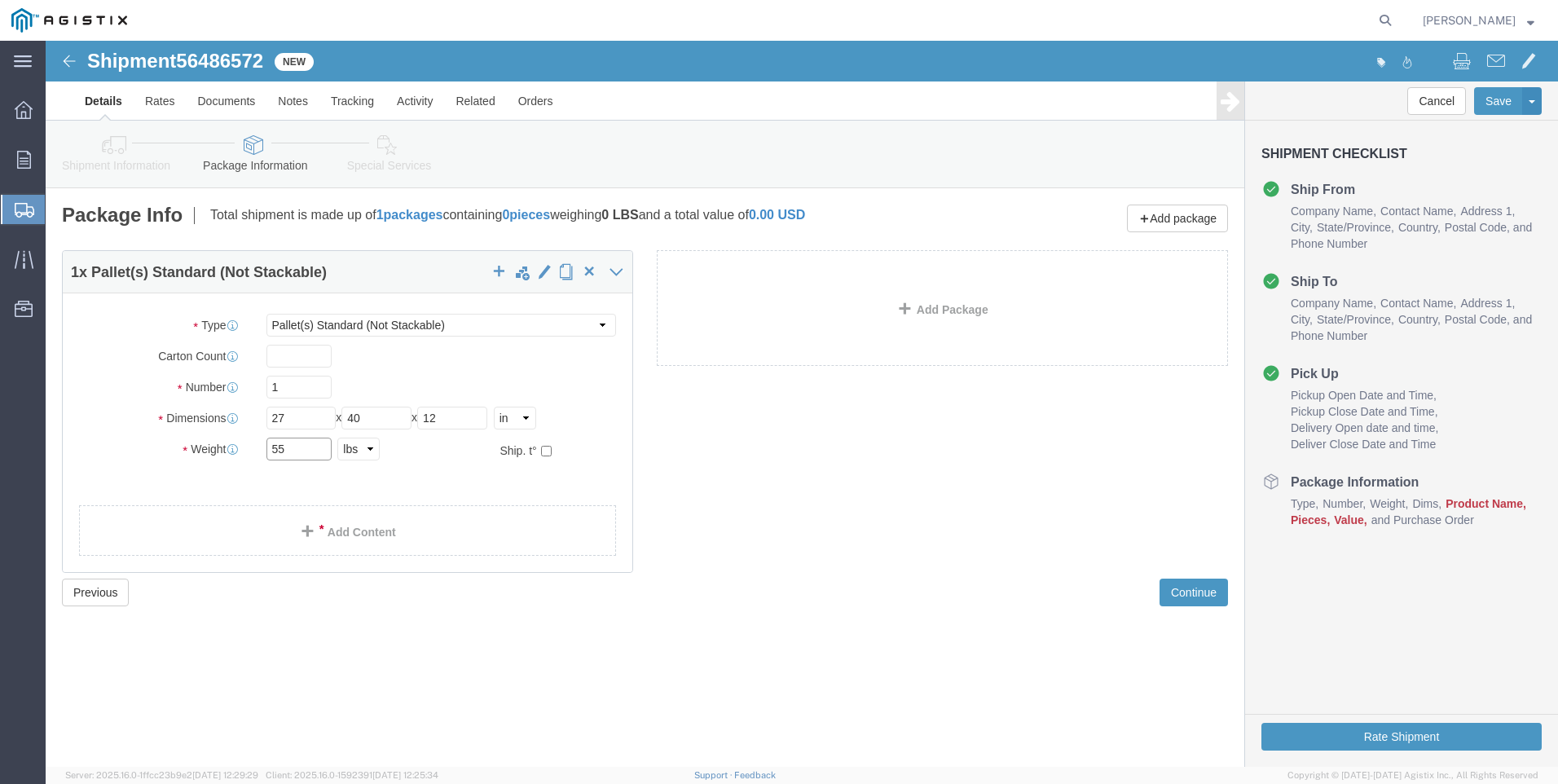
type input "55"
click link "Add Content"
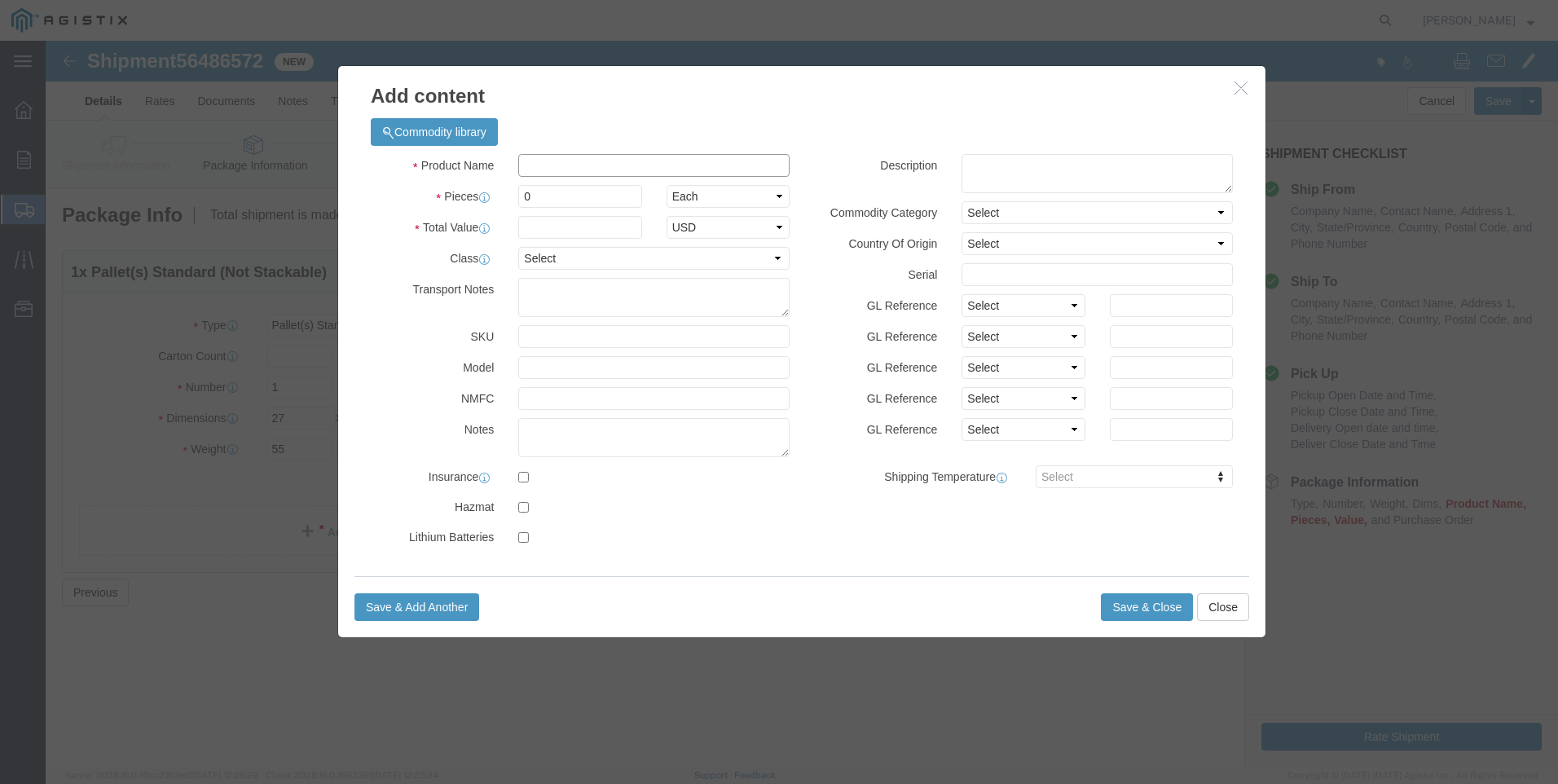
click input "text"
type input "PIPE SUPPORTS"
type input "1"
type input "1532"
select select "USD"
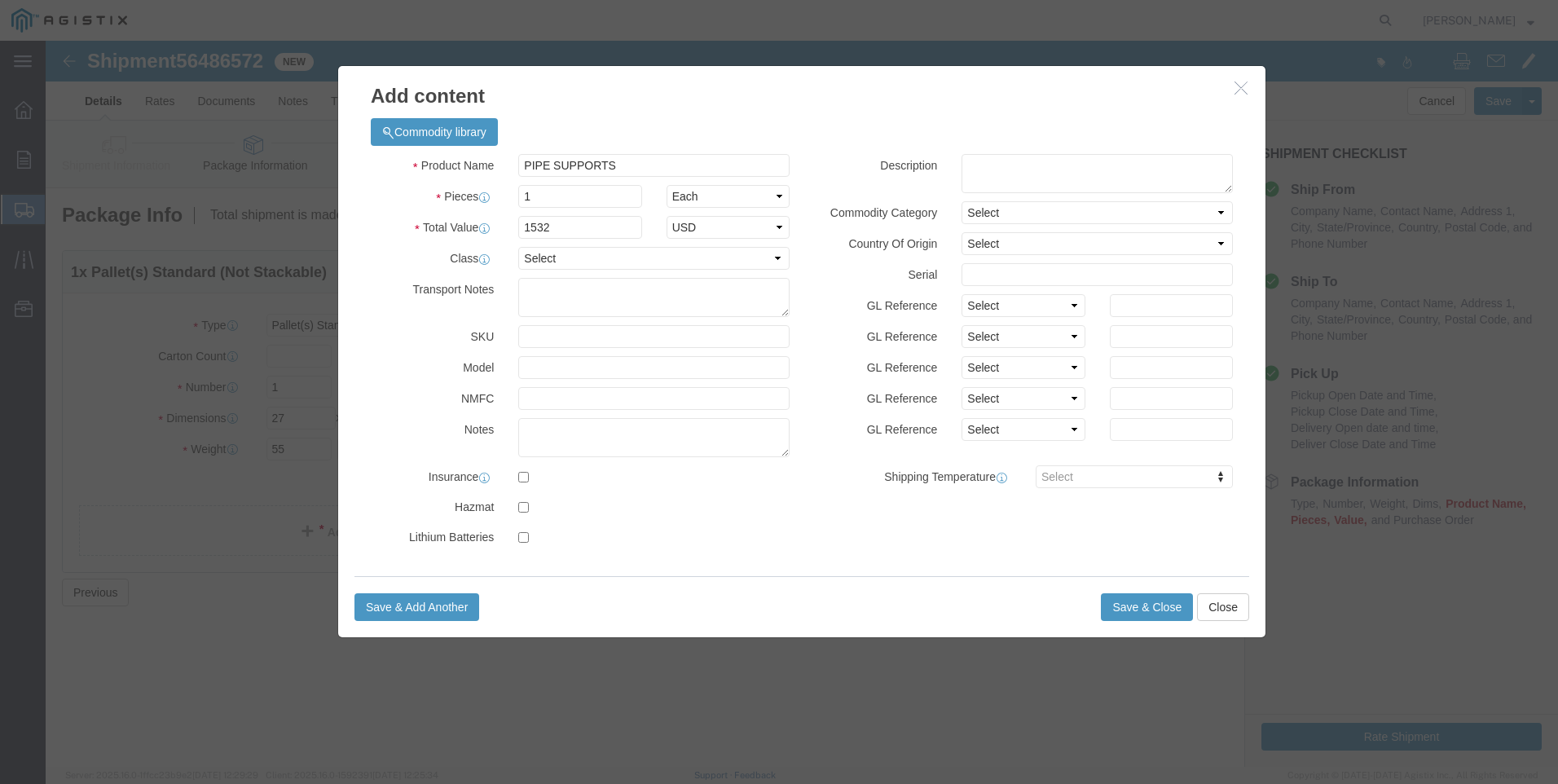
click div "Product Name PIPE SUPPORTS Pieces 1 Select Bag Barrels 100Board Feet Bottle Box…"
click select "Select 50 55 60 65 70 85 92.5 100 125 175 250 300 400"
select select "50"
click select "Select 50 55 60 65 70 85 92.5 100 125 175 250 300 400"
click button "Save & Close"
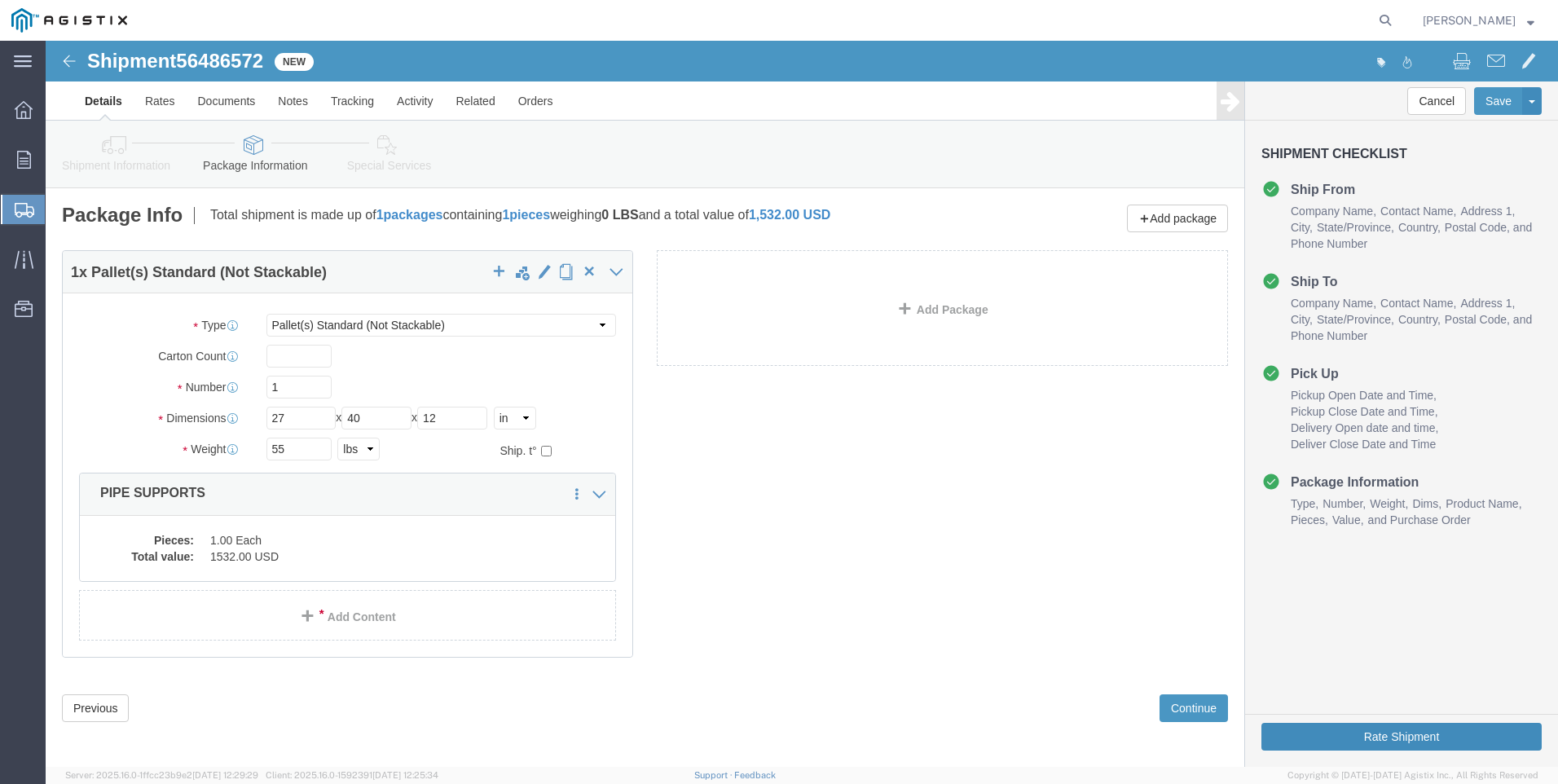
click button "Rate Shipment"
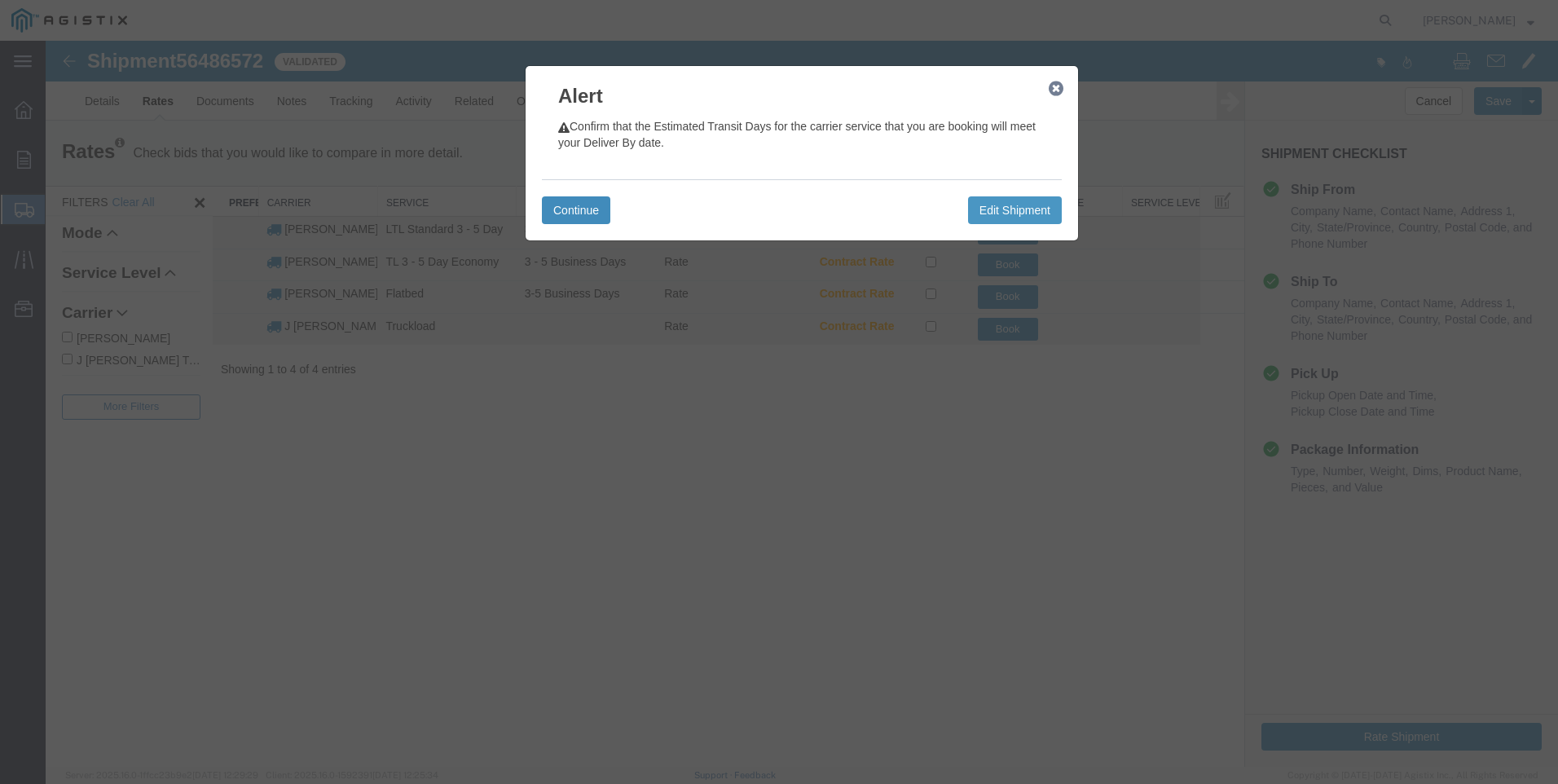
click at [573, 212] on button "Continue" at bounding box center [576, 210] width 68 height 28
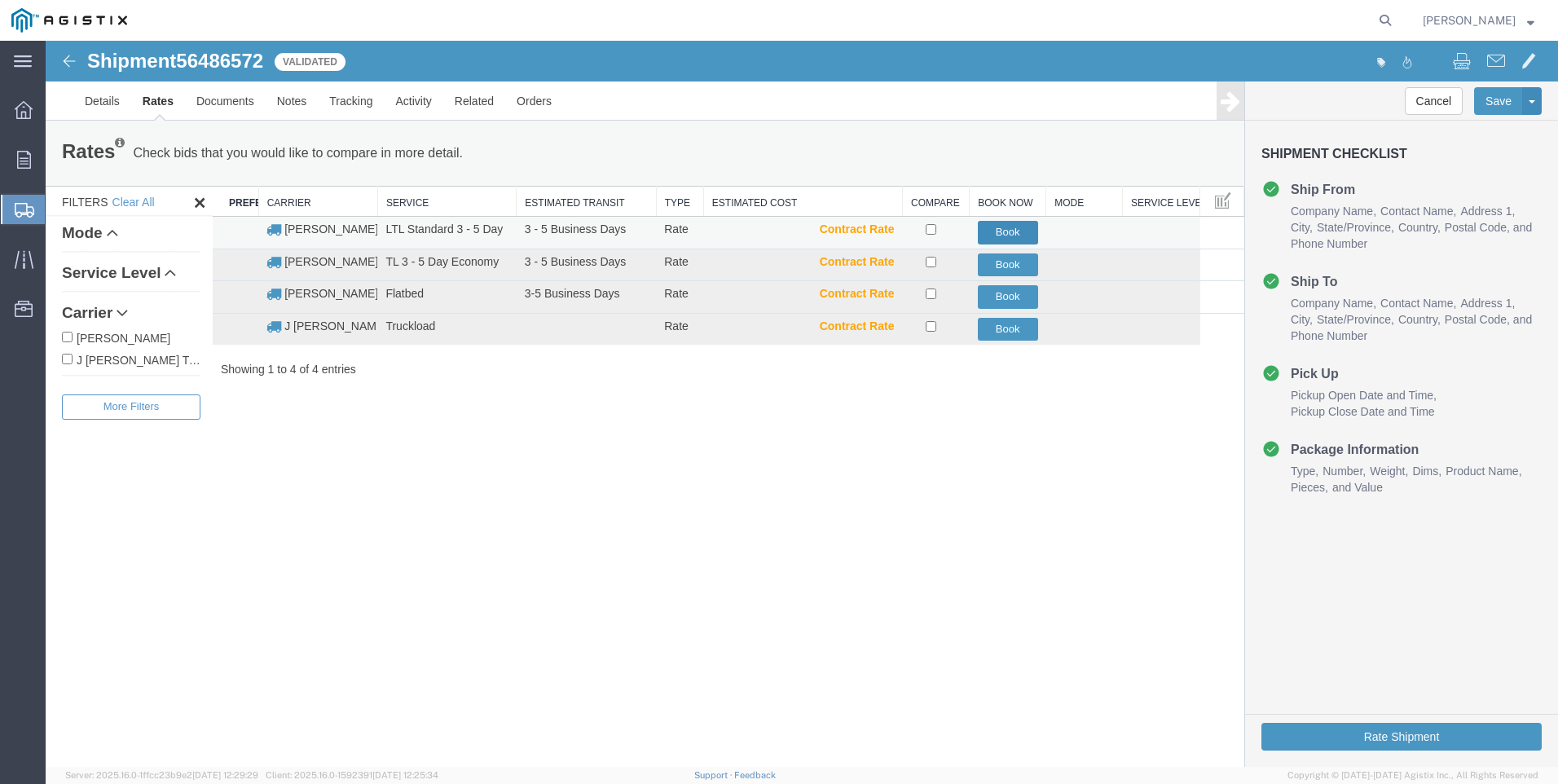
click at [999, 229] on button "Book" at bounding box center [1008, 232] width 60 height 23
